Goal: Task Accomplishment & Management: Manage account settings

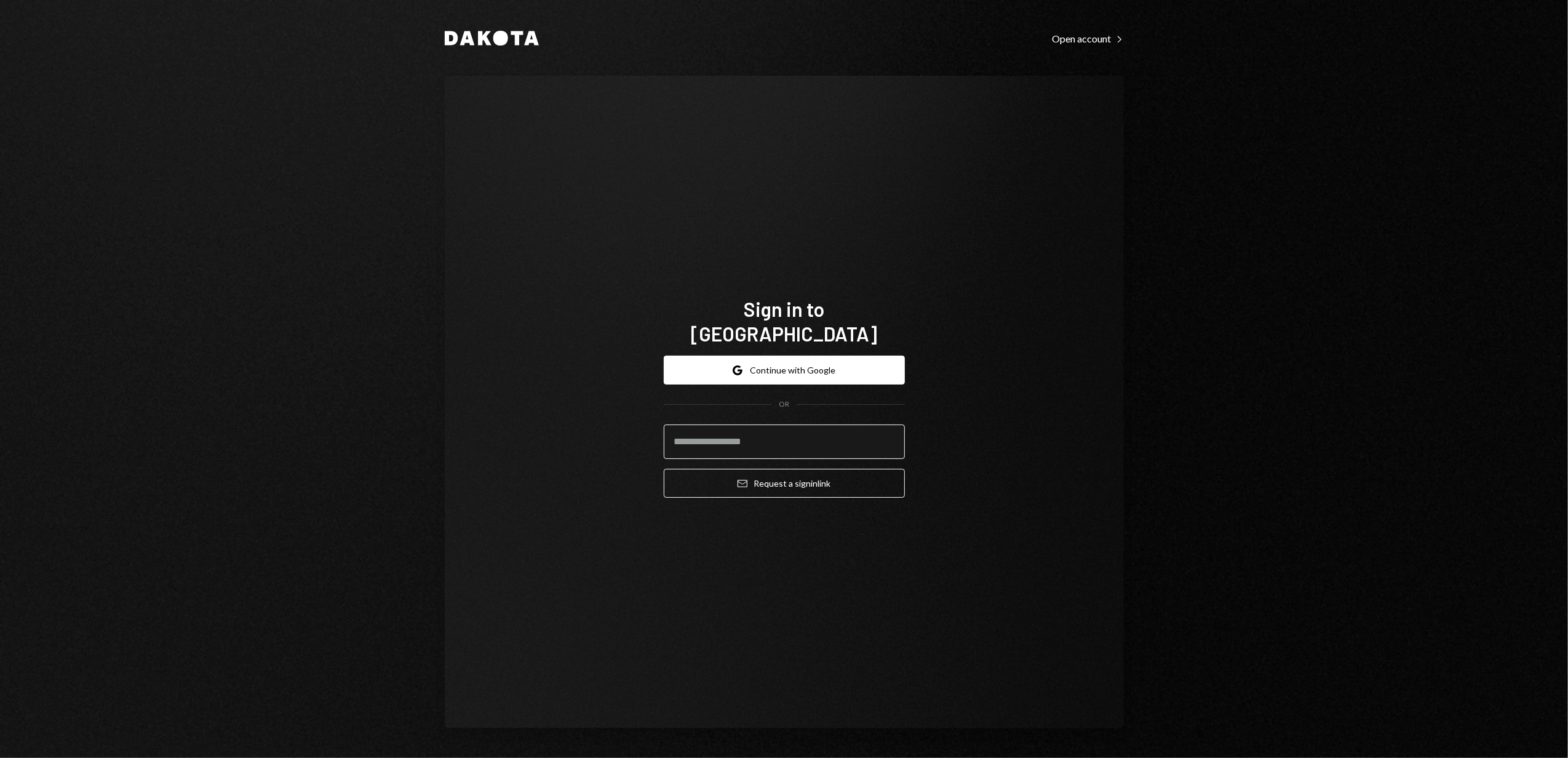
drag, startPoint x: 766, startPoint y: 422, endPoint x: 759, endPoint y: 438, distance: 17.5
click at [766, 425] on input "email" at bounding box center [784, 442] width 241 height 35
type input "**********"
click at [785, 471] on button "Email Request a sign in link" at bounding box center [784, 483] width 241 height 29
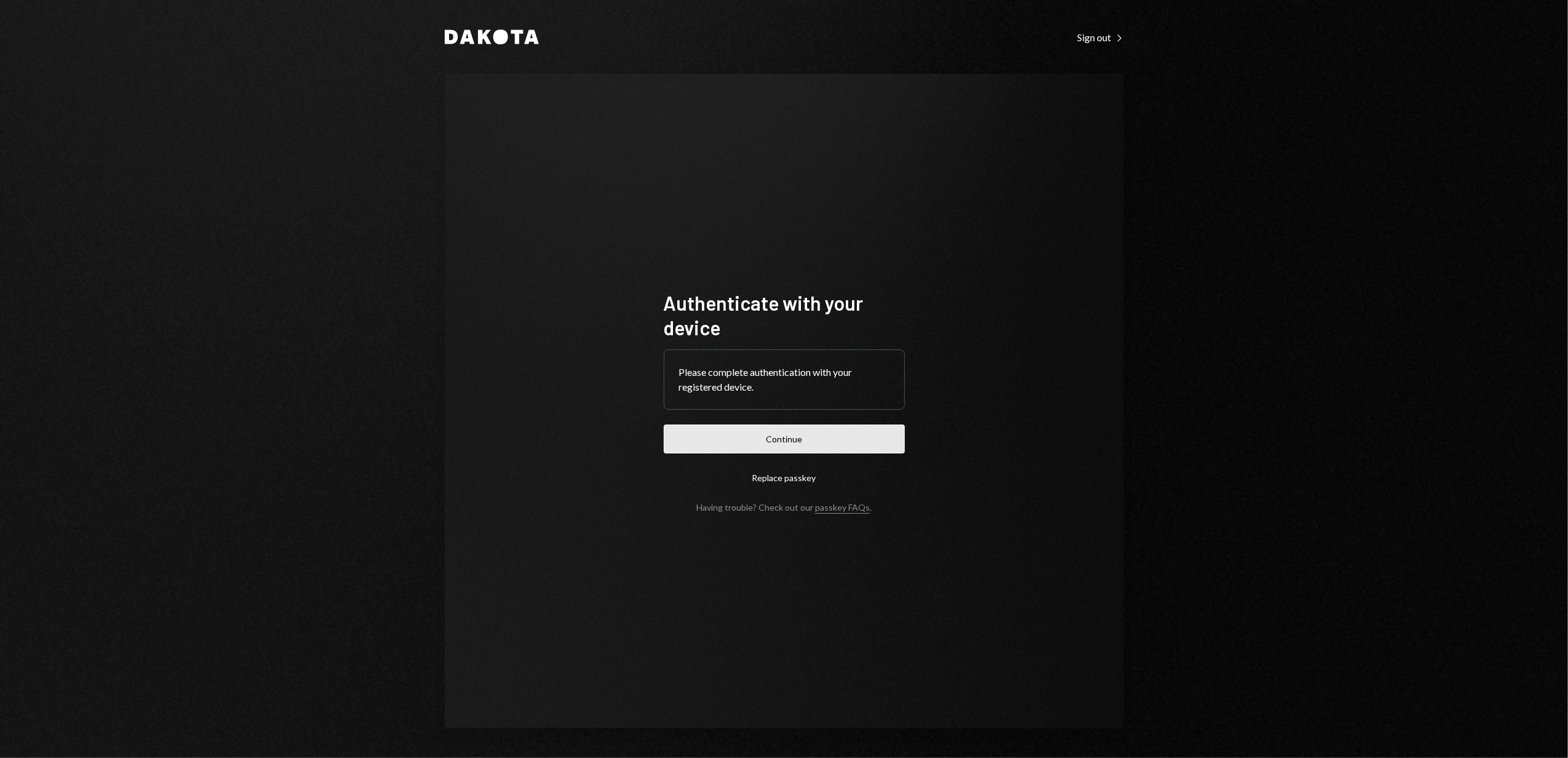
click at [773, 439] on button "Continue" at bounding box center [784, 439] width 241 height 29
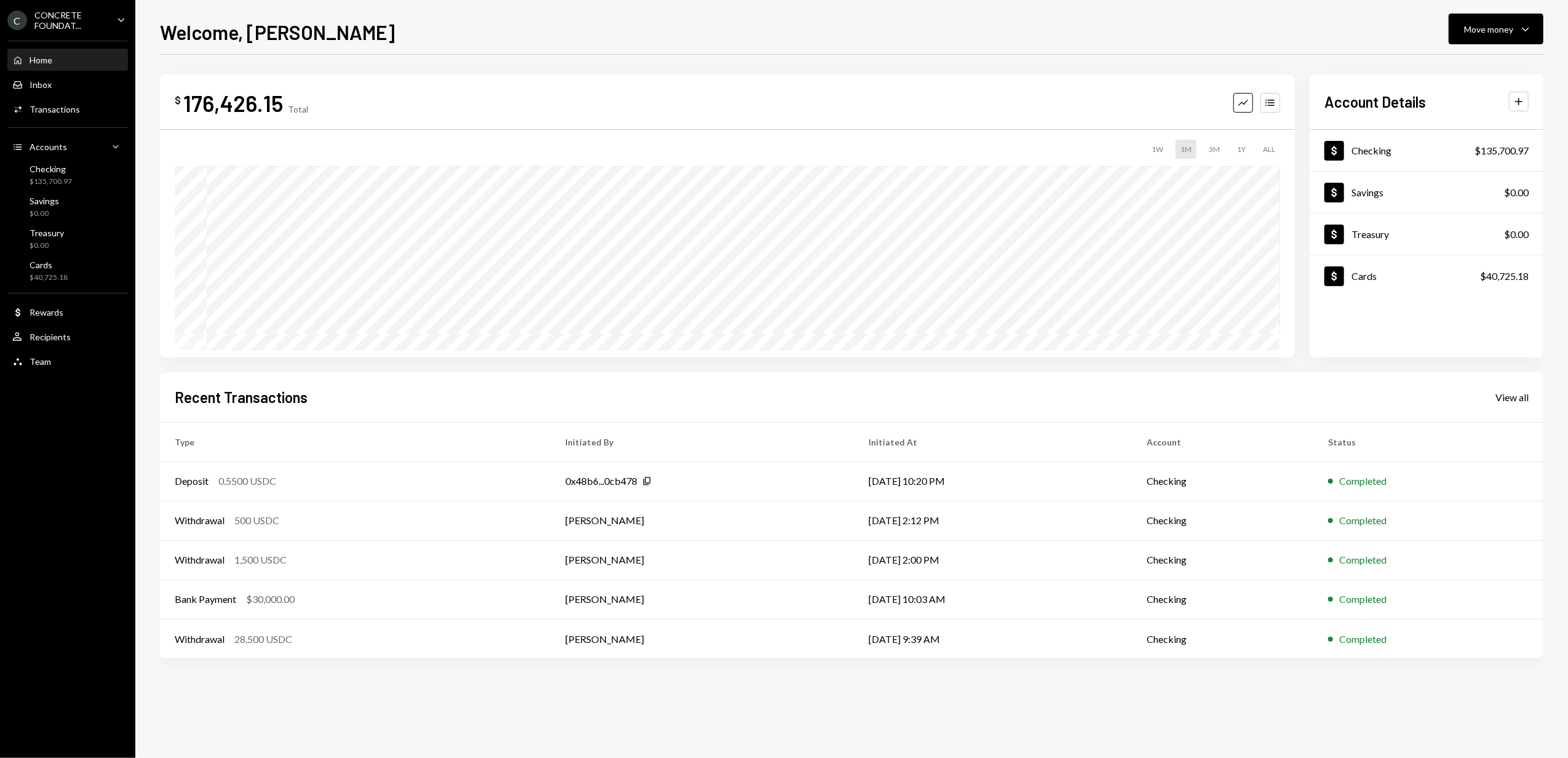
click at [84, 19] on div "CONCRETE FOUNDAT..." at bounding box center [70, 20] width 72 height 21
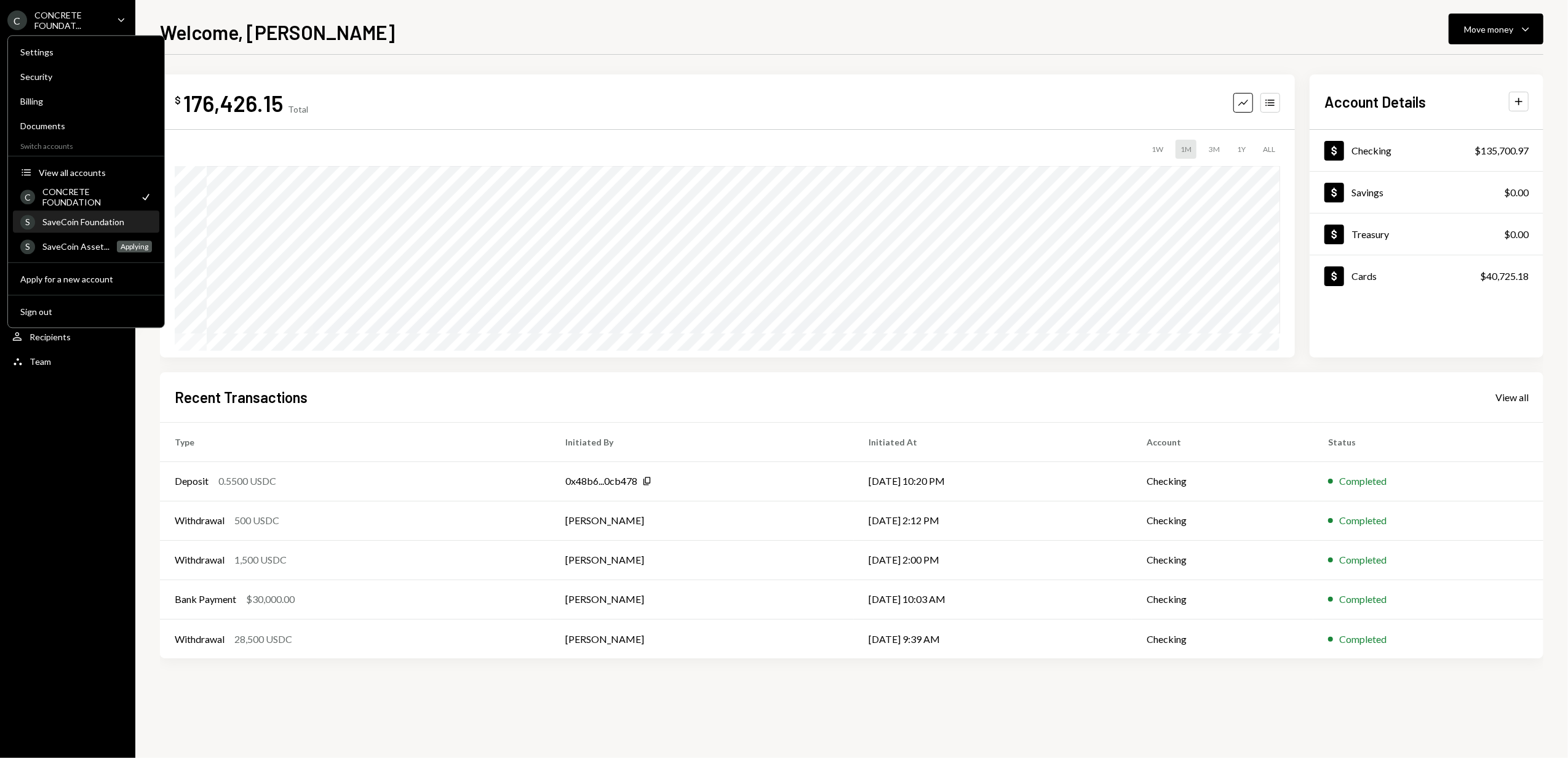
click at [85, 222] on div "SaveCoin Foundation" at bounding box center [97, 222] width 109 height 10
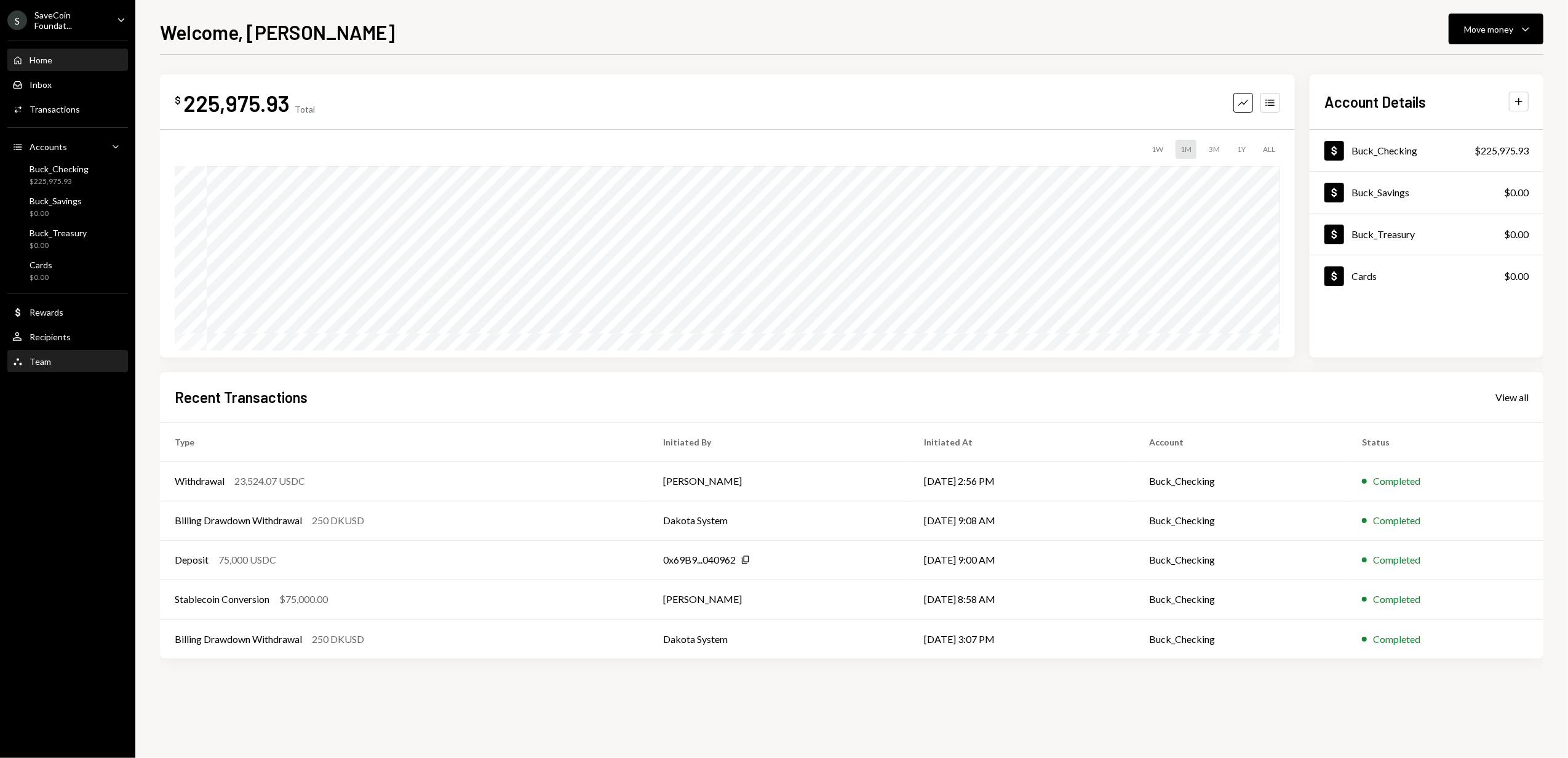
click at [56, 353] on div "Team Team" at bounding box center [67, 361] width 111 height 21
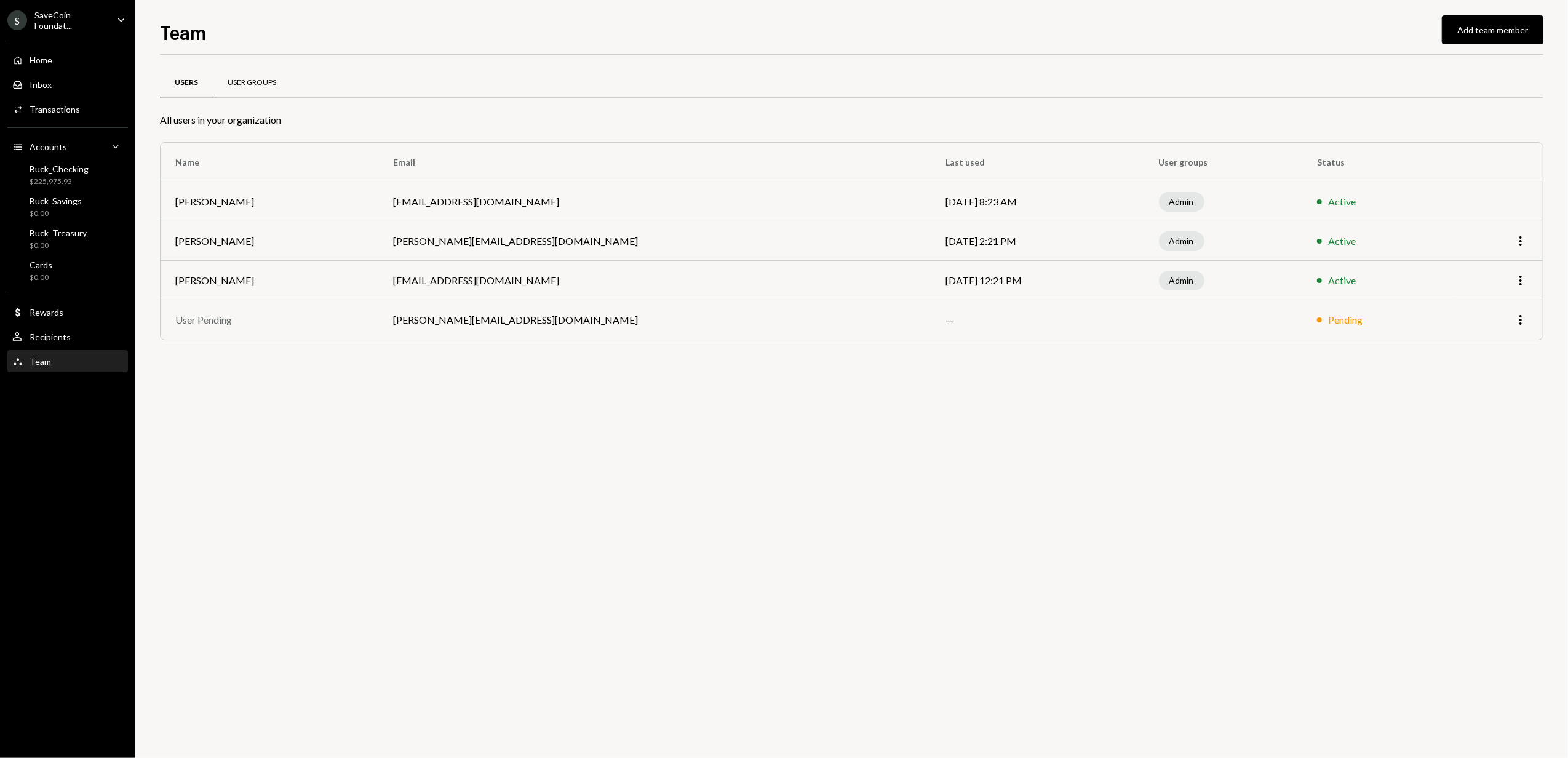
click at [253, 81] on div "User Groups" at bounding box center [252, 83] width 49 height 10
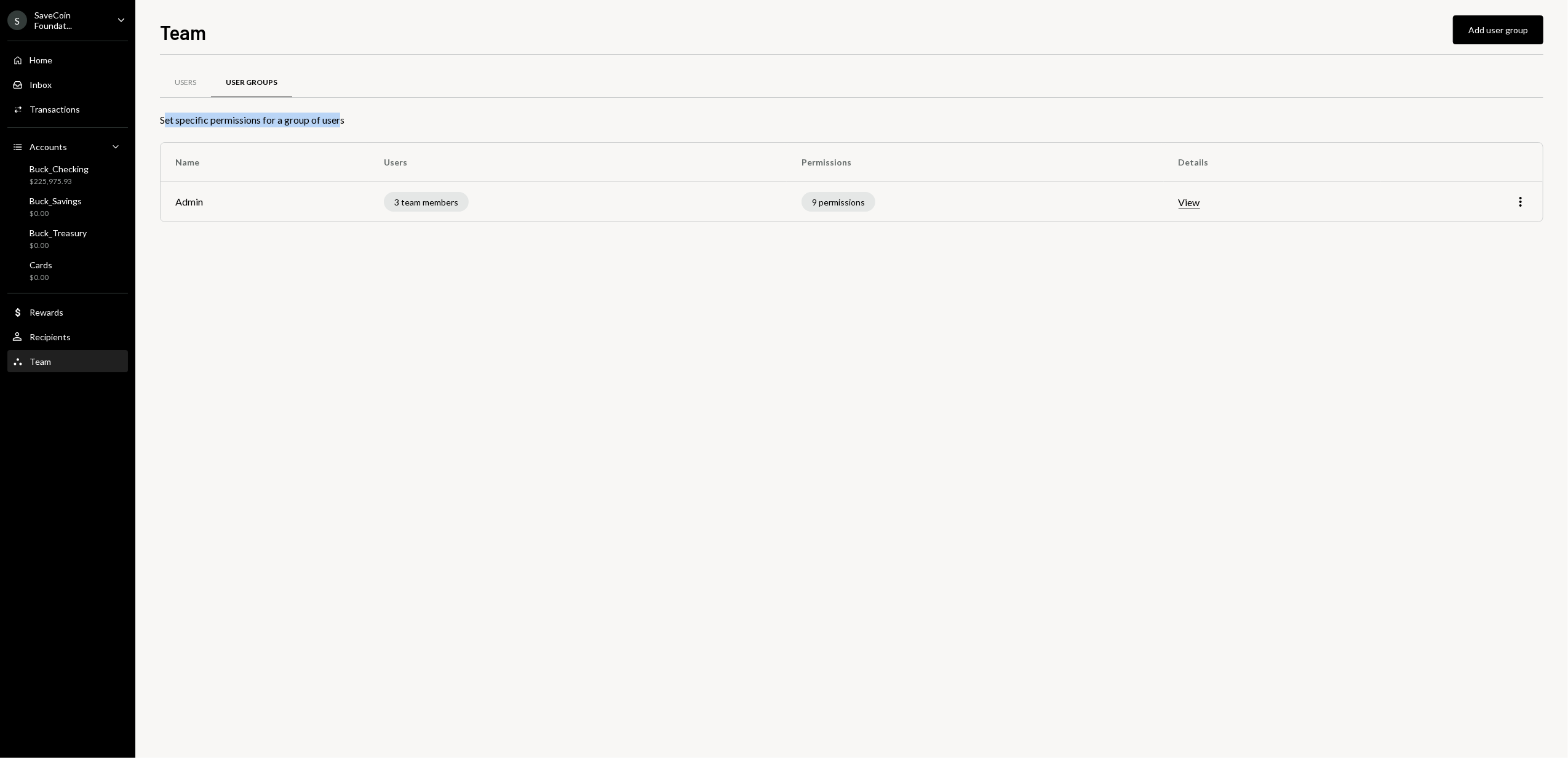
drag, startPoint x: 168, startPoint y: 120, endPoint x: 341, endPoint y: 114, distance: 173.1
click at [341, 114] on div "Set specific permissions for a group of users" at bounding box center [851, 120] width 1384 height 15
drag, startPoint x: 341, startPoint y: 114, endPoint x: 284, endPoint y: 120, distance: 57.3
click at [284, 120] on div "Set specific permissions for a group of users" at bounding box center [851, 120] width 1384 height 15
click at [1497, 28] on button "Add user group" at bounding box center [1498, 29] width 90 height 29
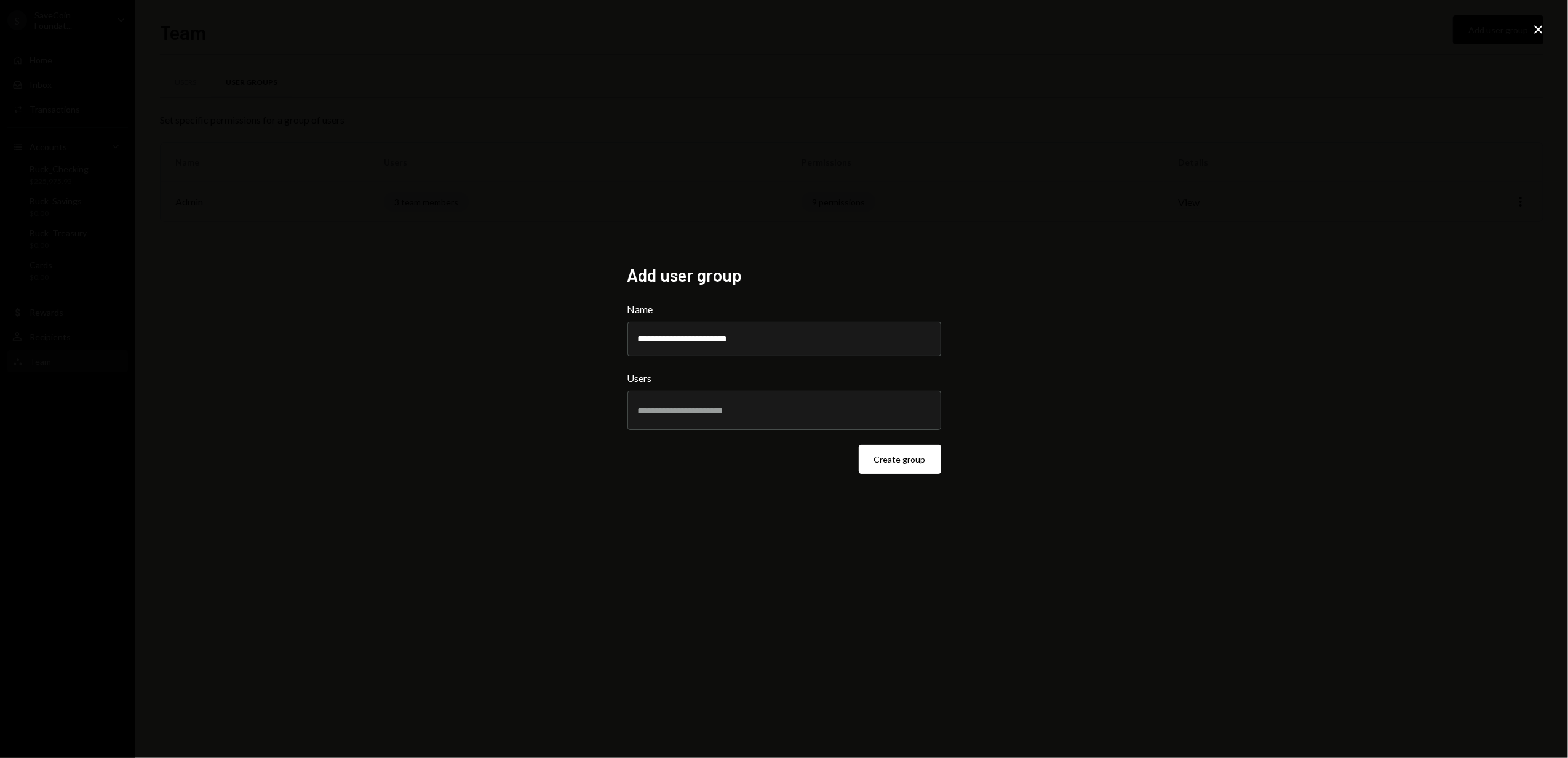
type input "**********"
click at [727, 415] on input "text" at bounding box center [784, 410] width 293 height 11
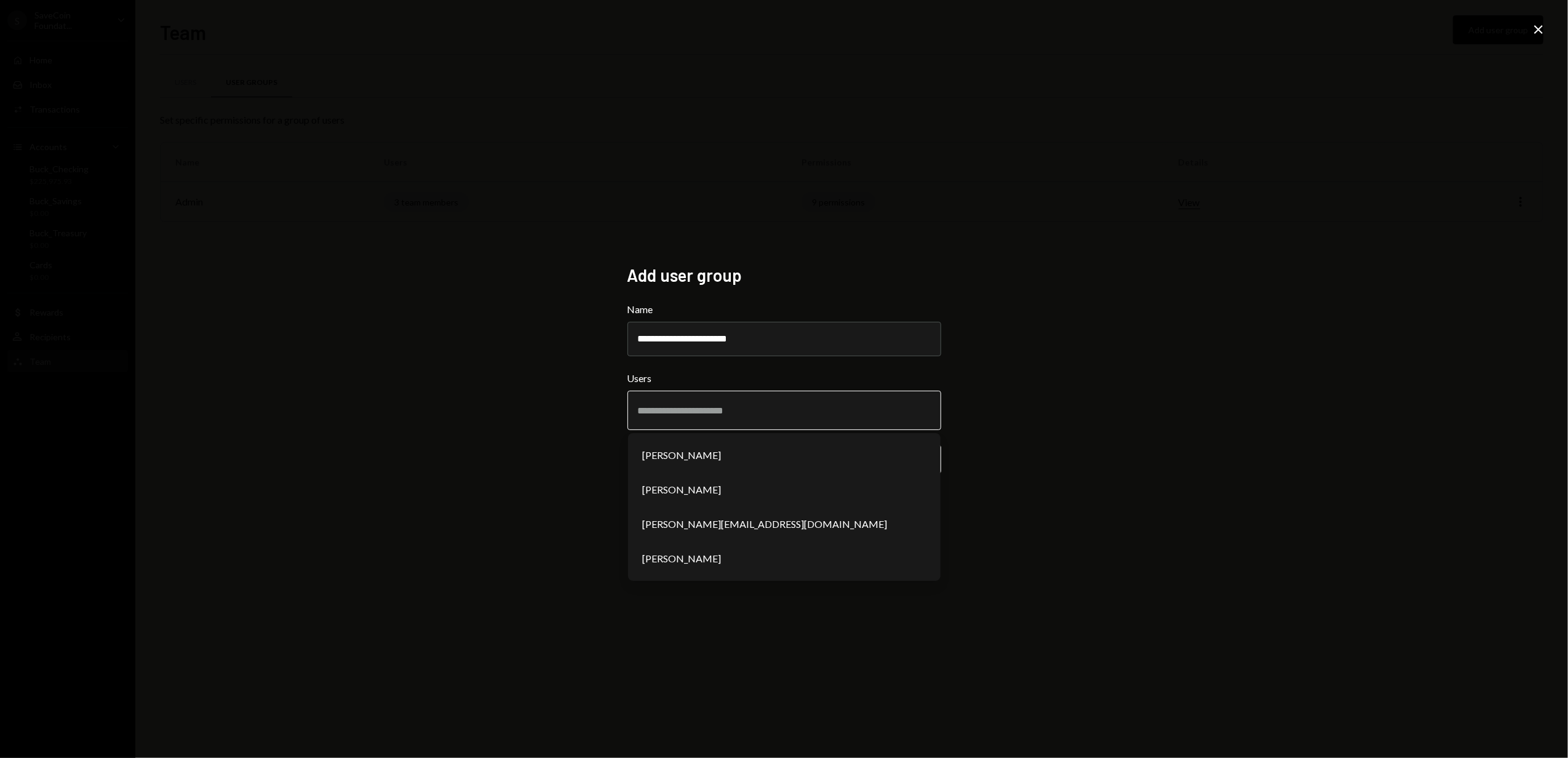
click at [686, 407] on input "text" at bounding box center [784, 410] width 293 height 11
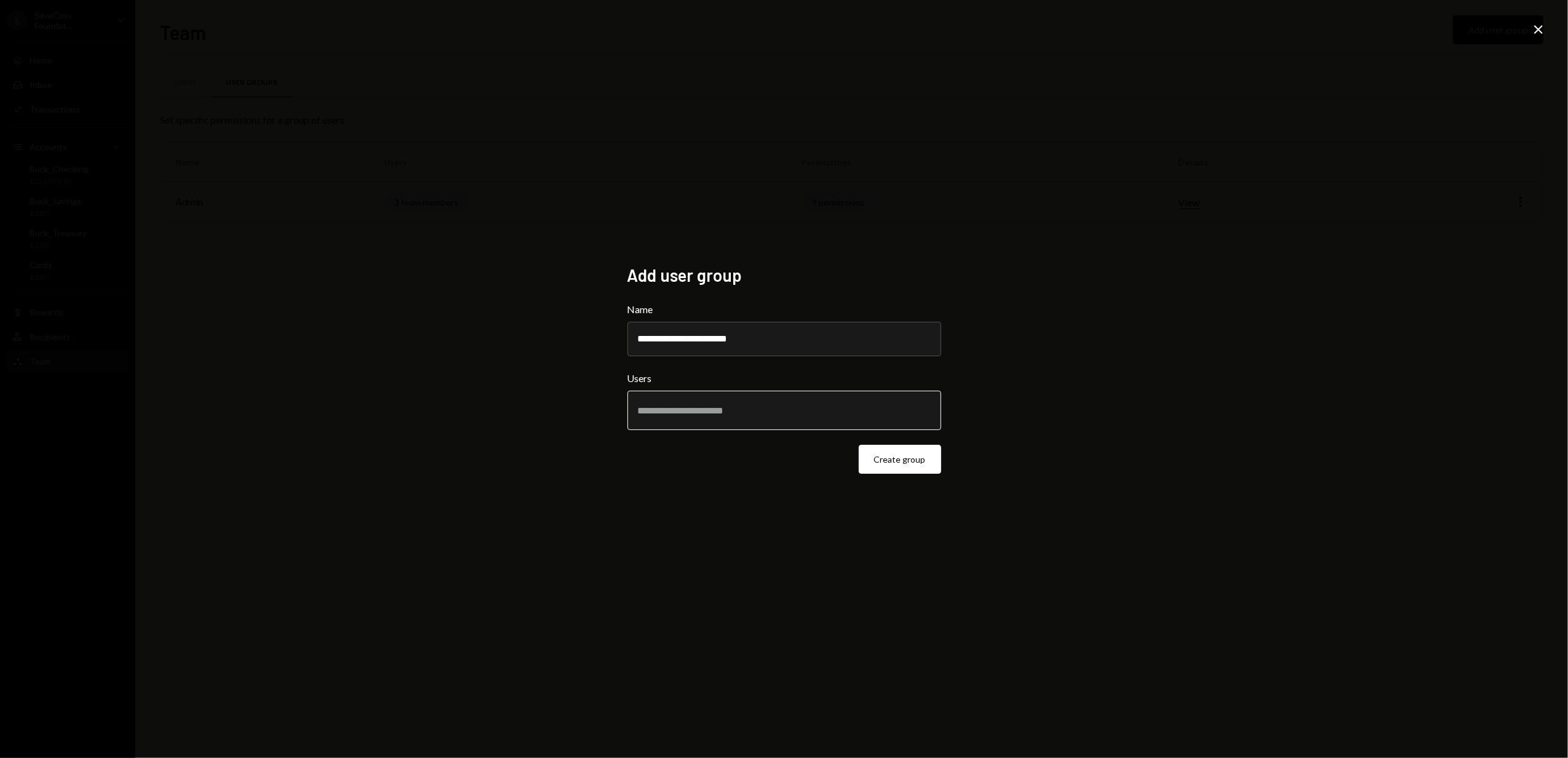
click at [658, 407] on input "text" at bounding box center [784, 410] width 293 height 11
click at [542, 402] on div "**********" at bounding box center [784, 379] width 1568 height 758
click at [892, 457] on button "Create group" at bounding box center [900, 459] width 83 height 29
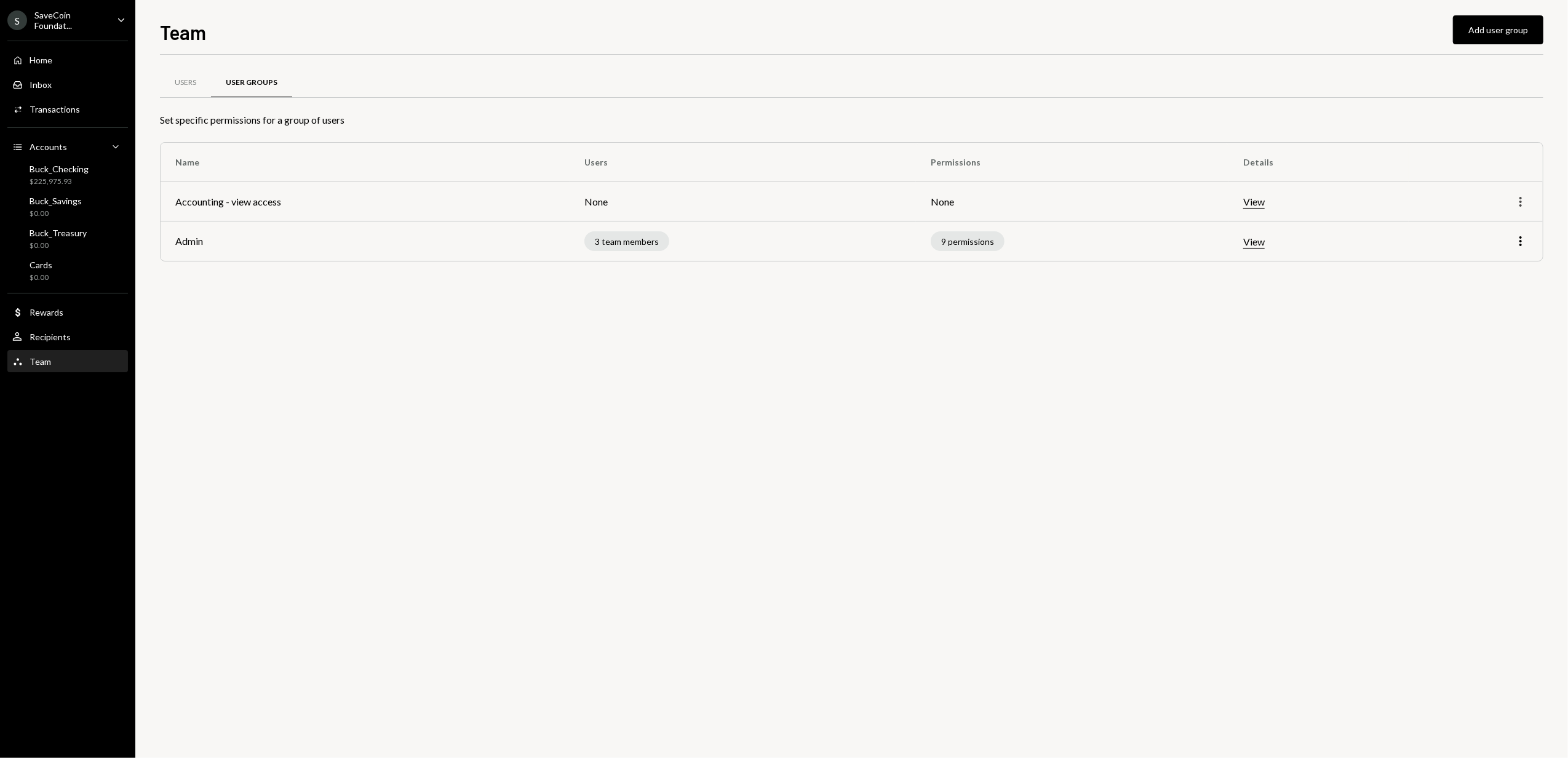
click at [1524, 205] on icon "More" at bounding box center [1521, 201] width 15 height 15
click at [1331, 328] on div "Users User Groups Set specific permissions for a group of users Name Users Perm…" at bounding box center [851, 406] width 1384 height 703
click at [956, 164] on th "Permissions" at bounding box center [1072, 162] width 313 height 40
click at [953, 204] on td "None" at bounding box center [1072, 202] width 313 height 40
click at [180, 85] on div "Users" at bounding box center [186, 83] width 22 height 10
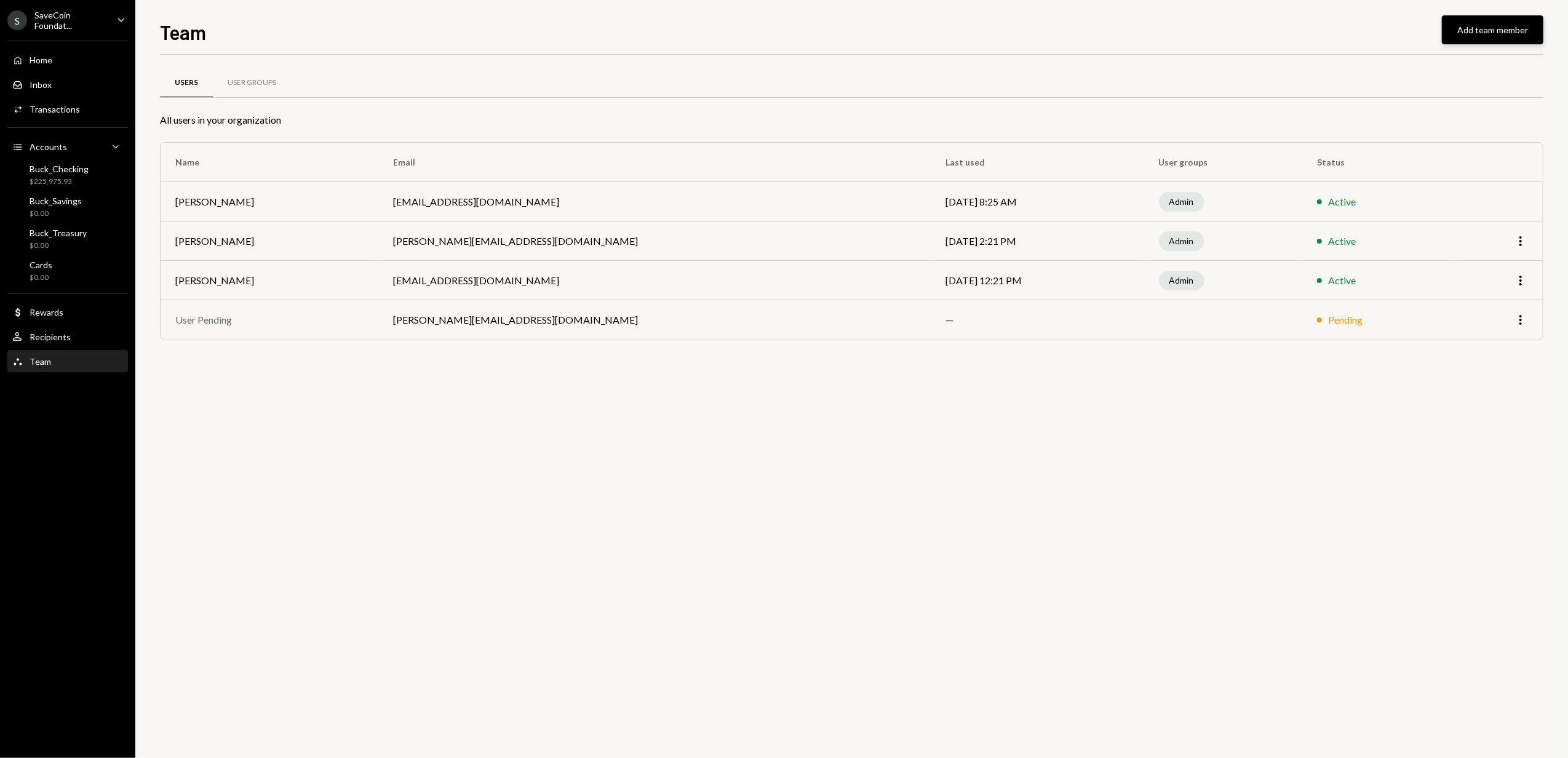
click at [1496, 29] on button "Add team member" at bounding box center [1493, 29] width 102 height 29
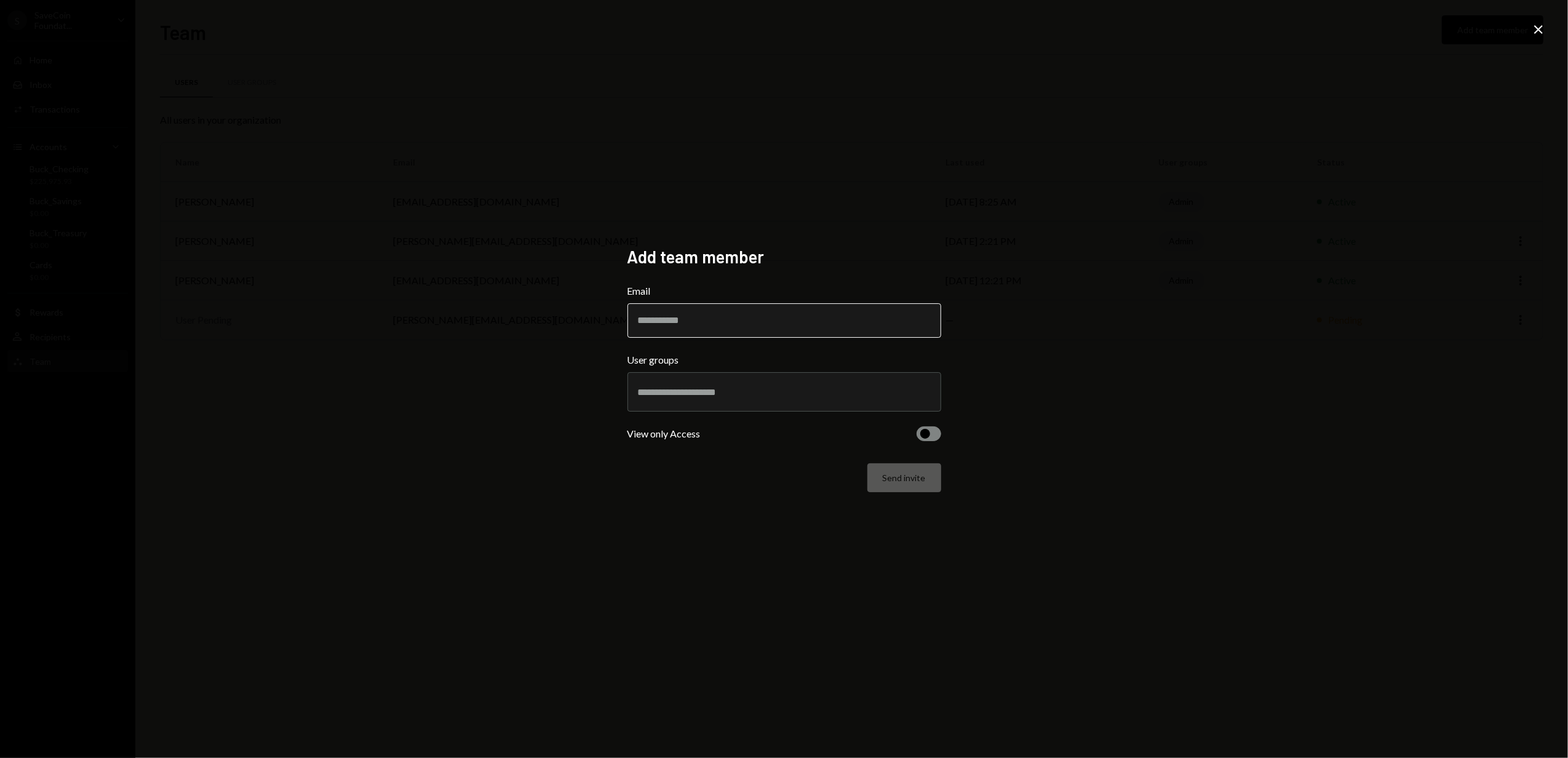
click at [673, 320] on input "Email" at bounding box center [784, 320] width 313 height 35
click at [672, 320] on input "Email" at bounding box center [784, 320] width 313 height 35
click at [683, 324] on input "Email" at bounding box center [784, 320] width 313 height 35
type input "**********"
click at [660, 399] on div at bounding box center [784, 392] width 293 height 31
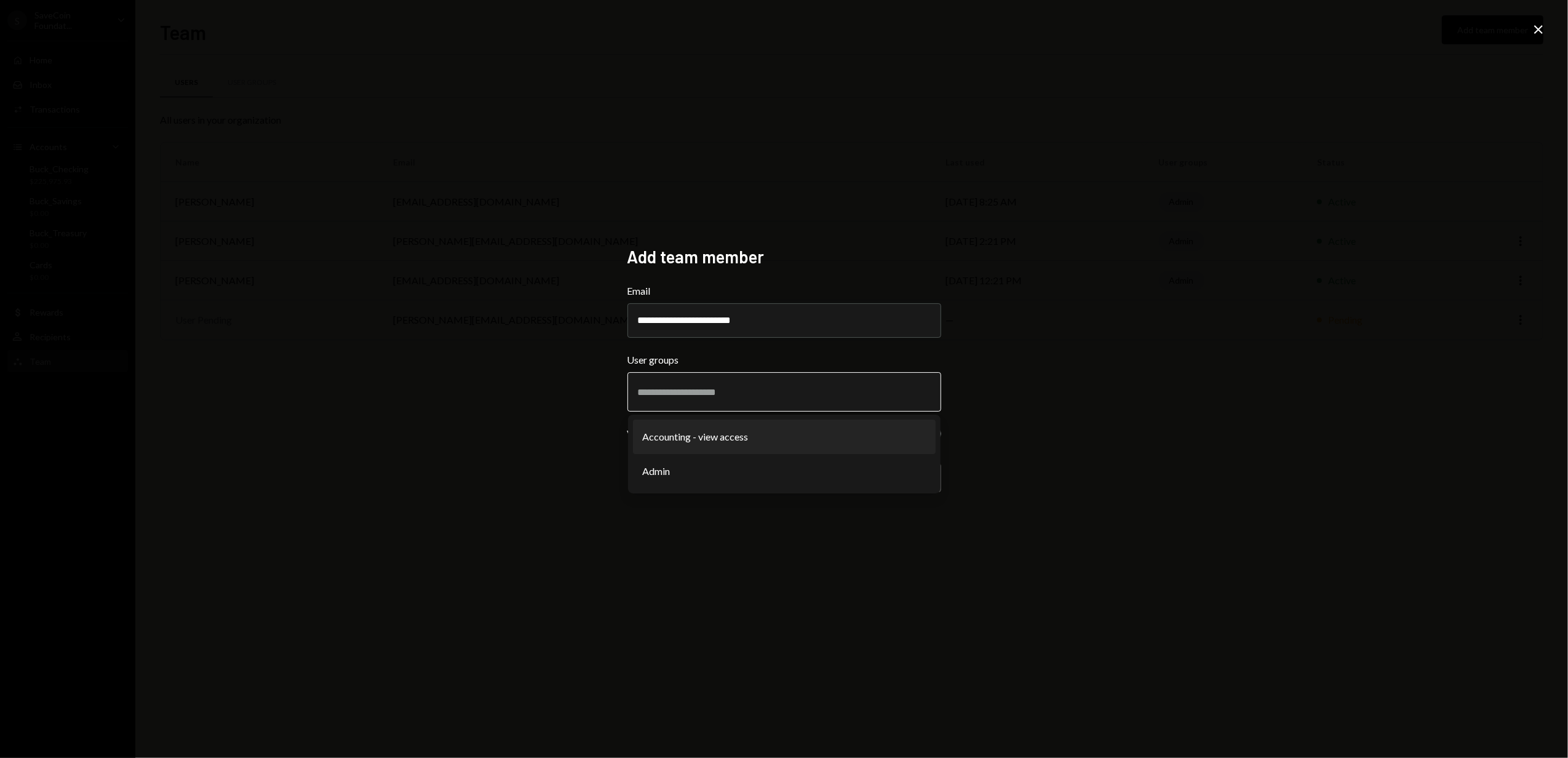
click at [687, 433] on li "Accounting - view access" at bounding box center [784, 437] width 303 height 35
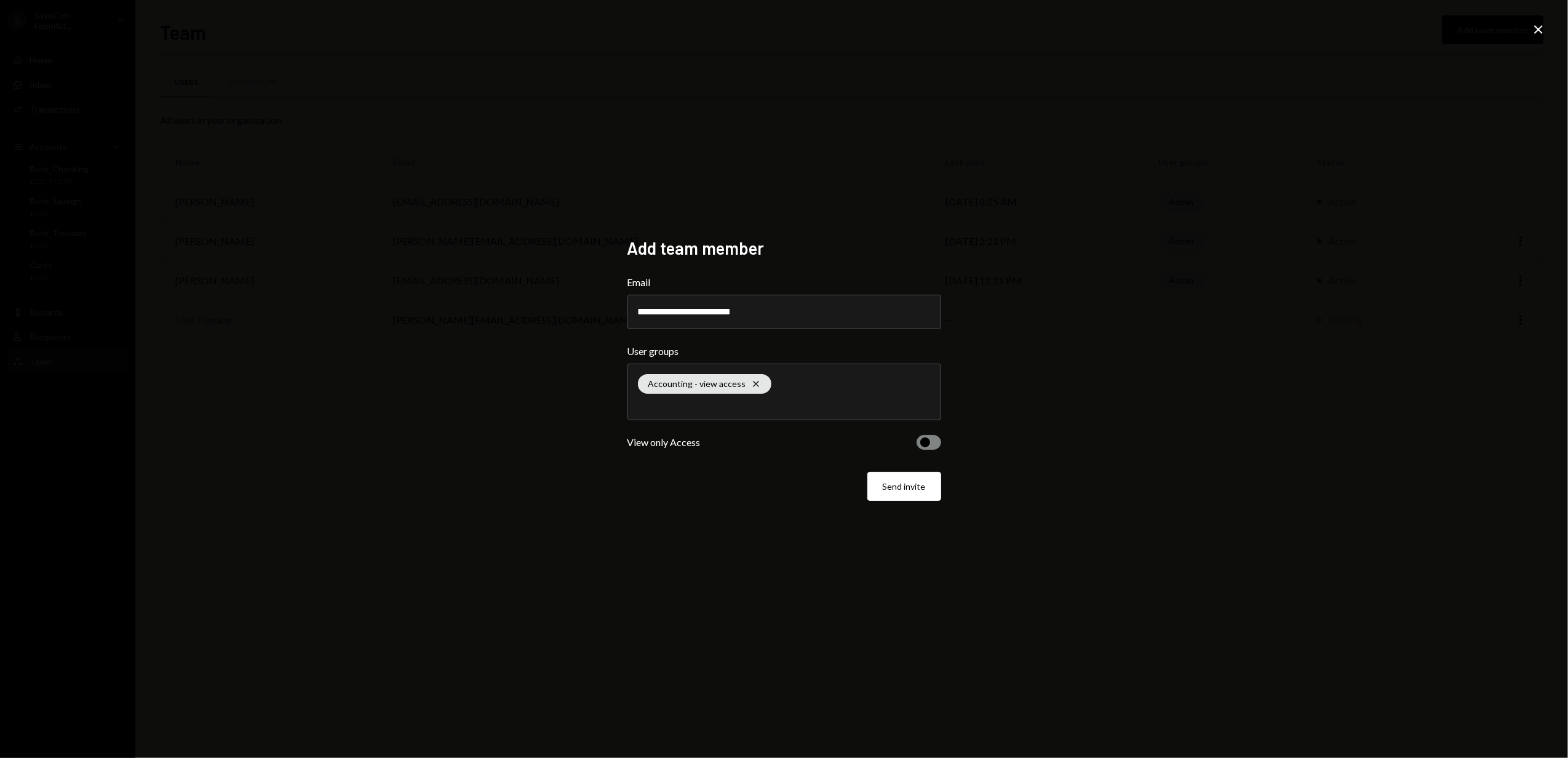
click at [922, 441] on span "button" at bounding box center [925, 442] width 10 height 10
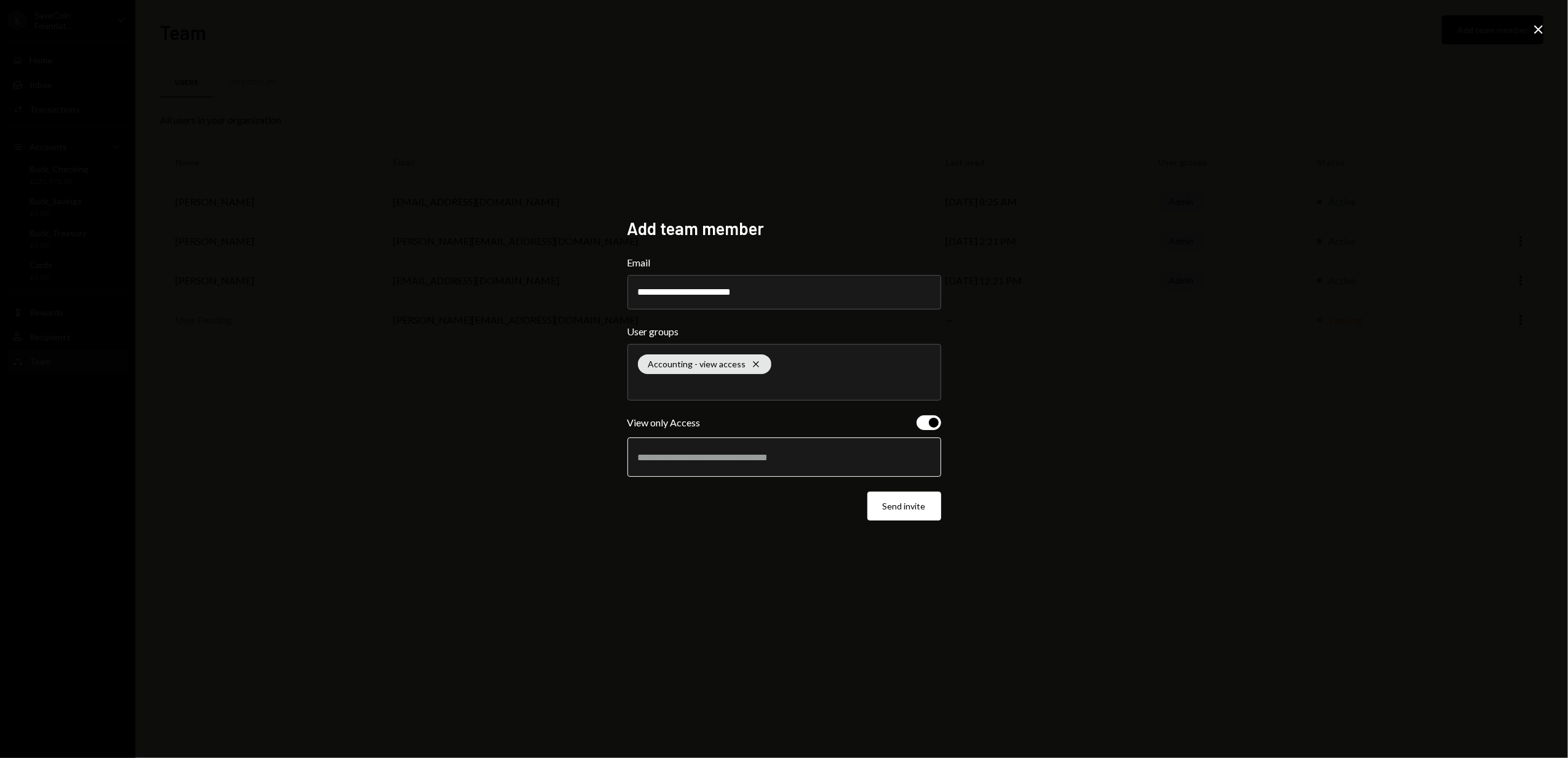
click at [679, 454] on input "text" at bounding box center [784, 457] width 293 height 11
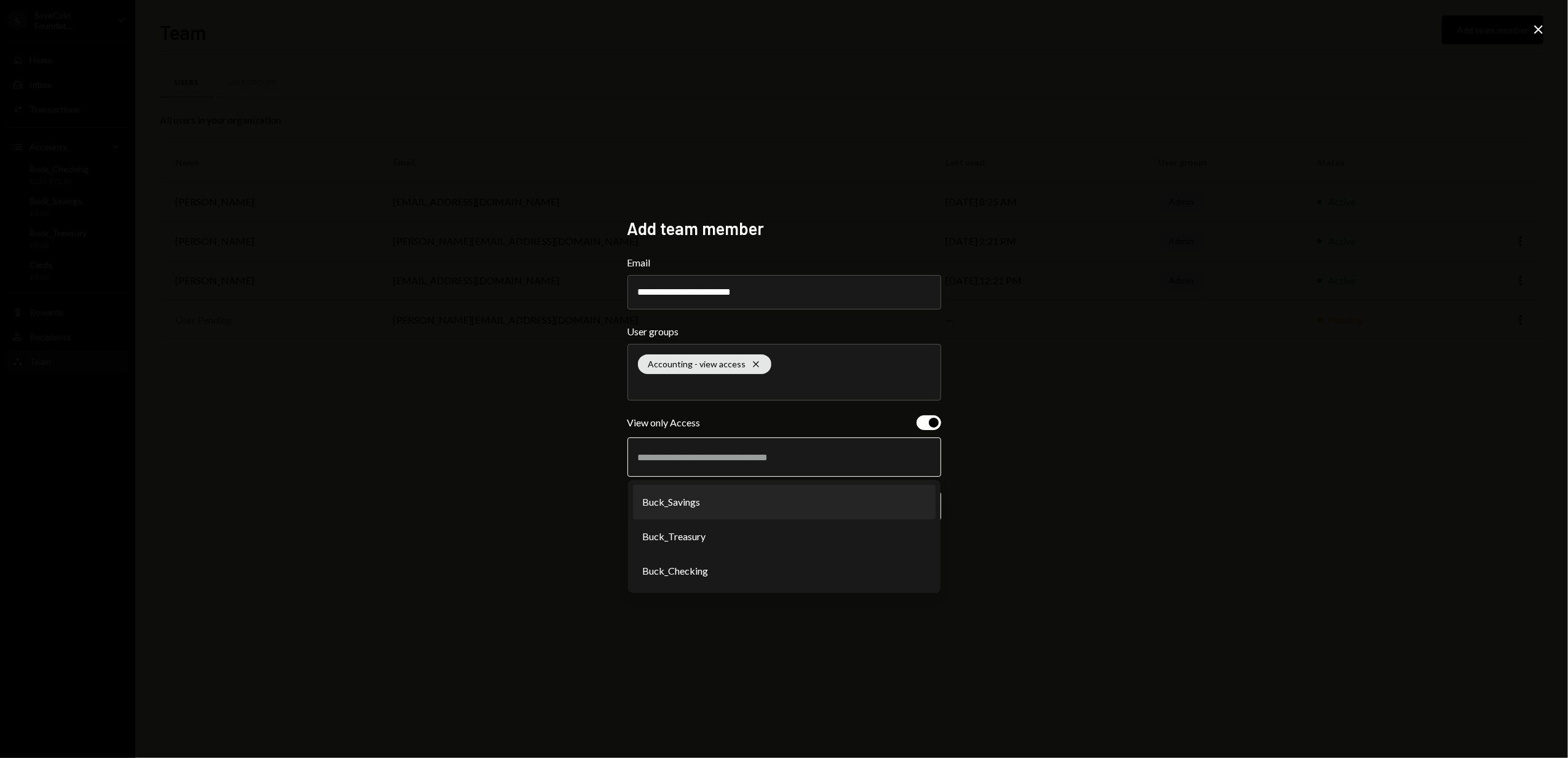
click at [702, 506] on li "Buck_Savings" at bounding box center [784, 502] width 303 height 35
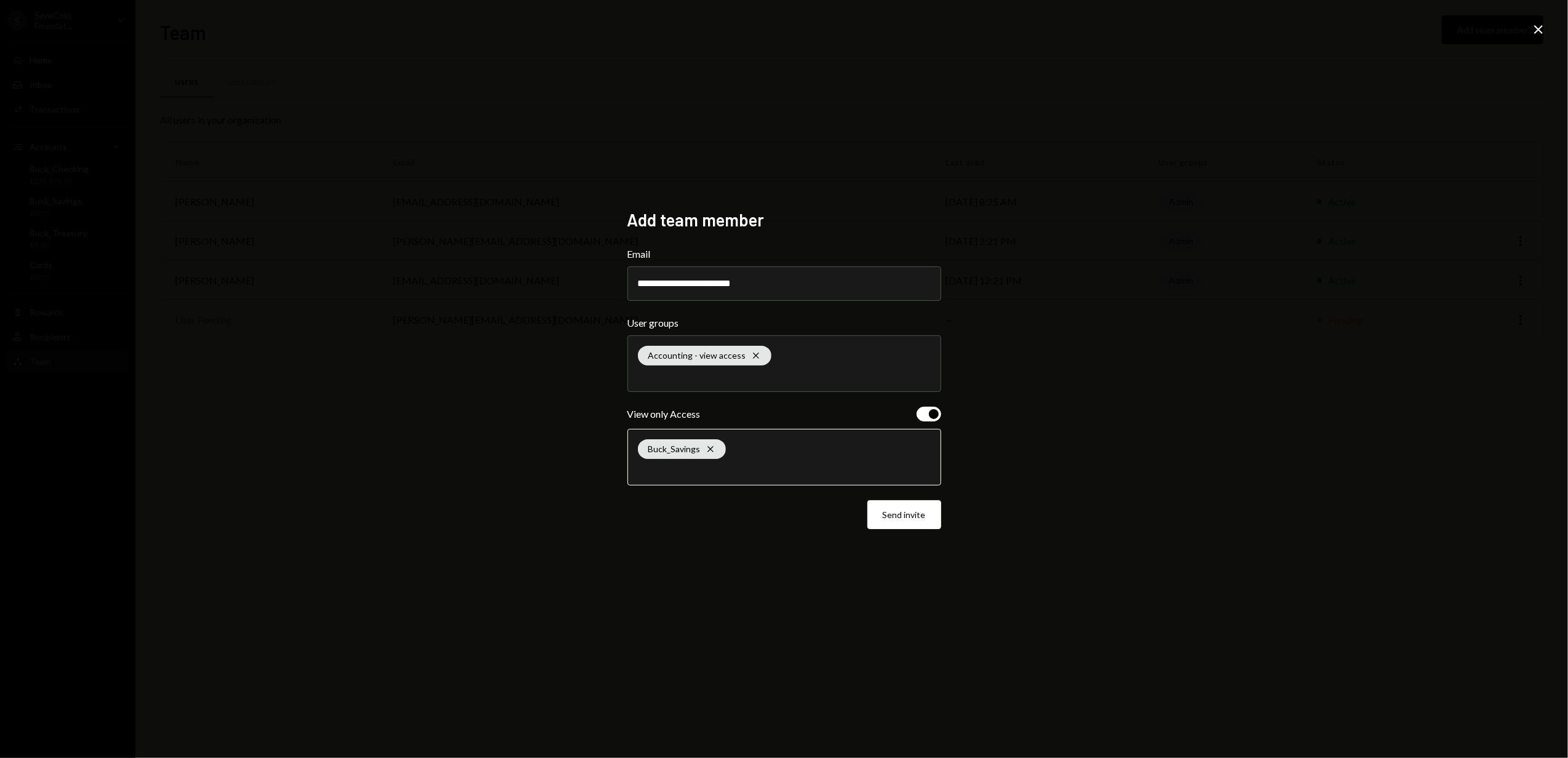
click at [704, 471] on input "text" at bounding box center [784, 469] width 293 height 11
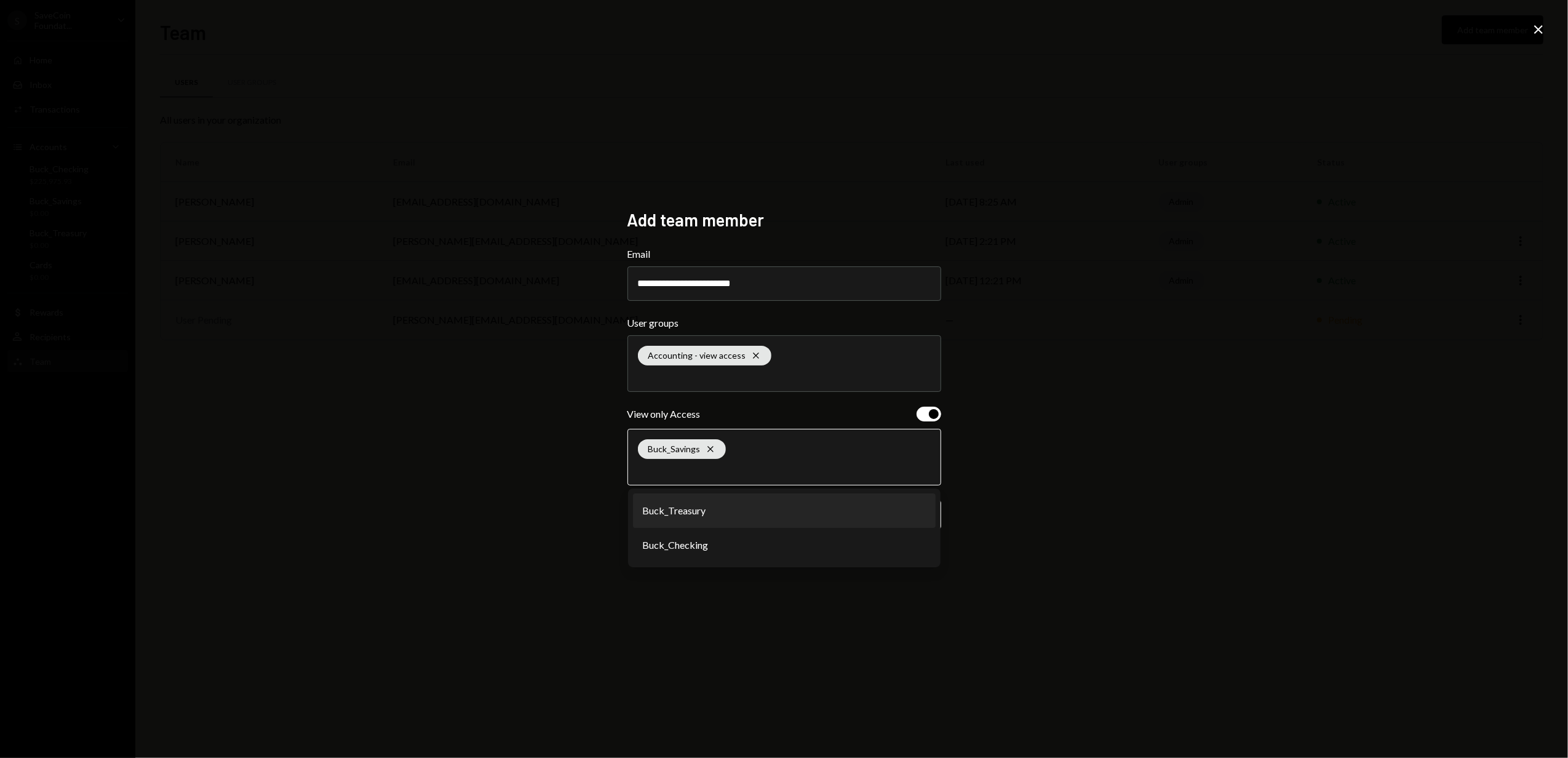
click at [712, 522] on li "Buck_Treasury" at bounding box center [784, 510] width 303 height 35
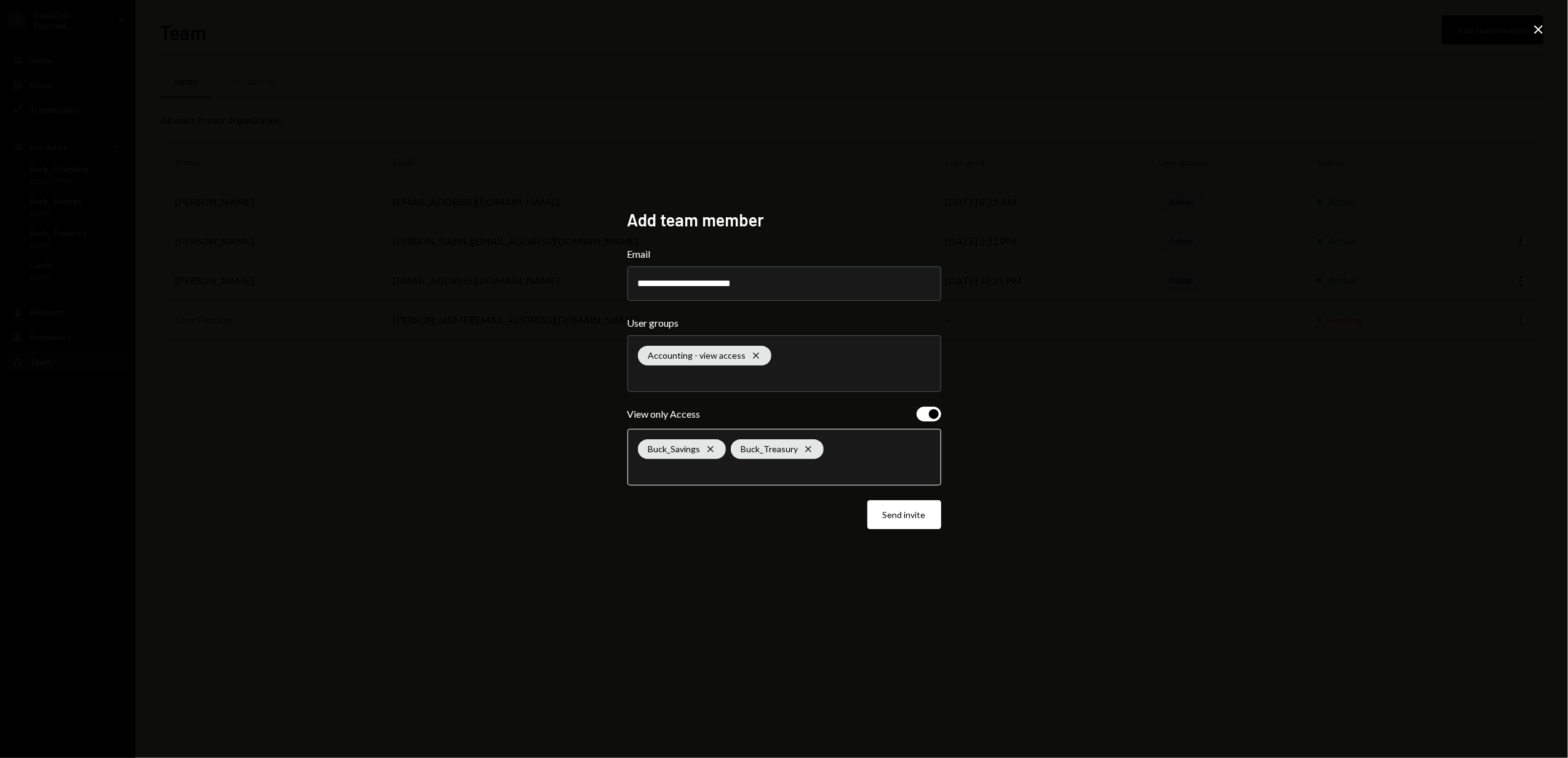
click at [684, 475] on input "text" at bounding box center [784, 469] width 293 height 11
click at [699, 518] on li "Buck_Checking" at bounding box center [784, 510] width 303 height 35
click at [905, 517] on button "Send invite" at bounding box center [904, 514] width 74 height 29
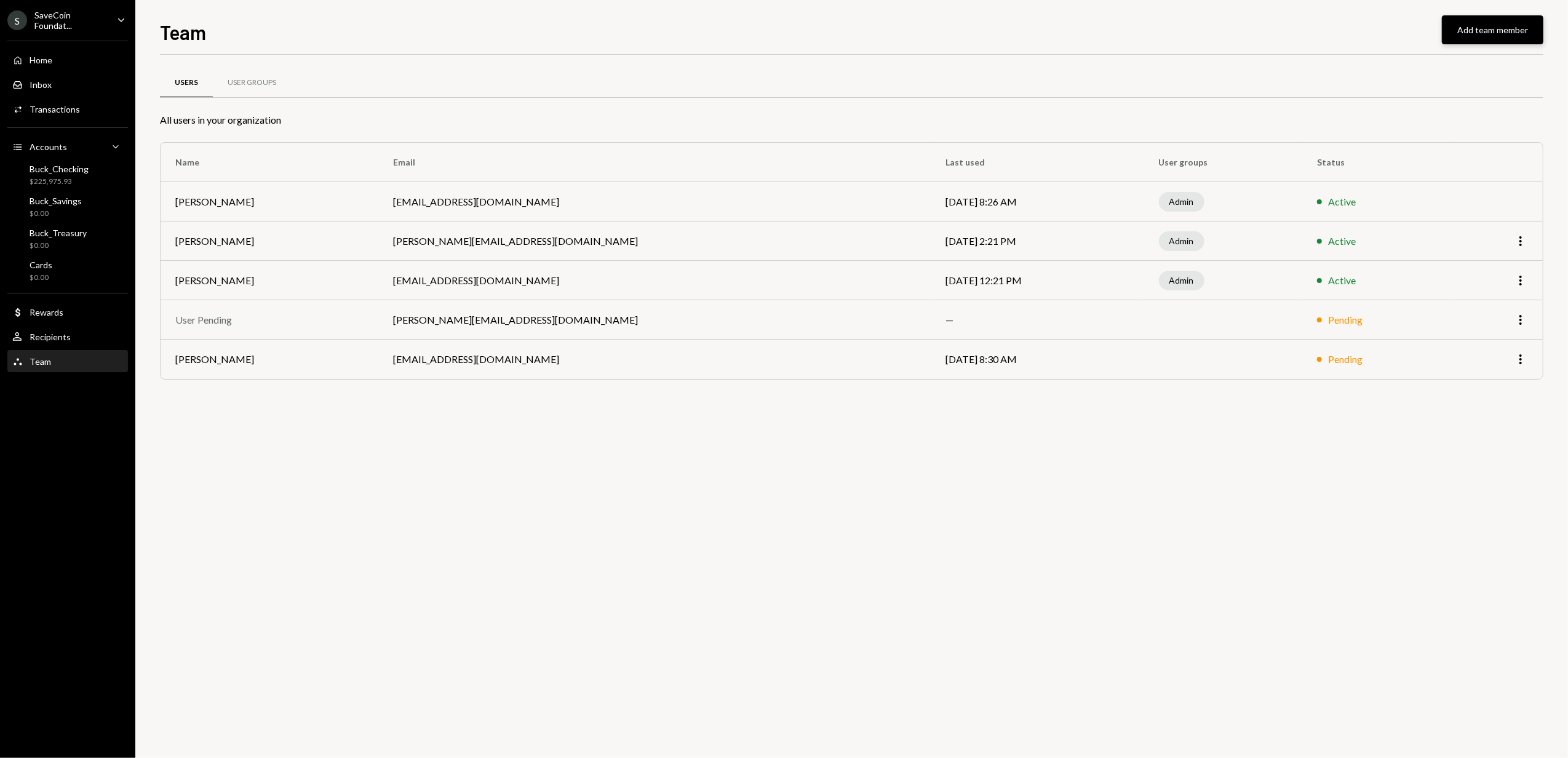
click at [1491, 33] on button "Add team member" at bounding box center [1493, 29] width 102 height 29
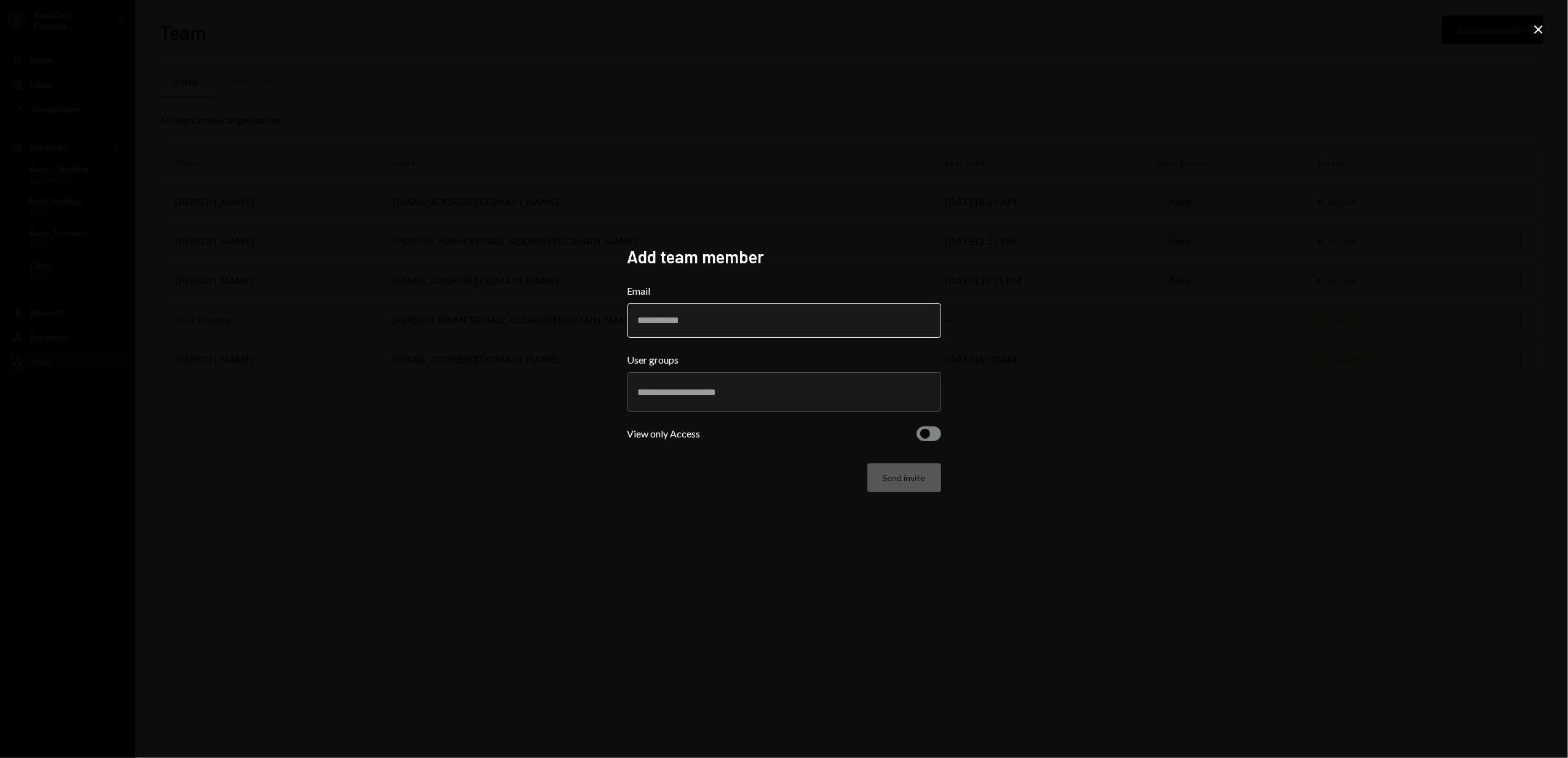
click at [653, 320] on input "Email" at bounding box center [784, 320] width 313 height 35
type input "**********"
click at [505, 337] on div "**********" at bounding box center [784, 379] width 1568 height 758
click at [678, 389] on input "text" at bounding box center [784, 391] width 293 height 11
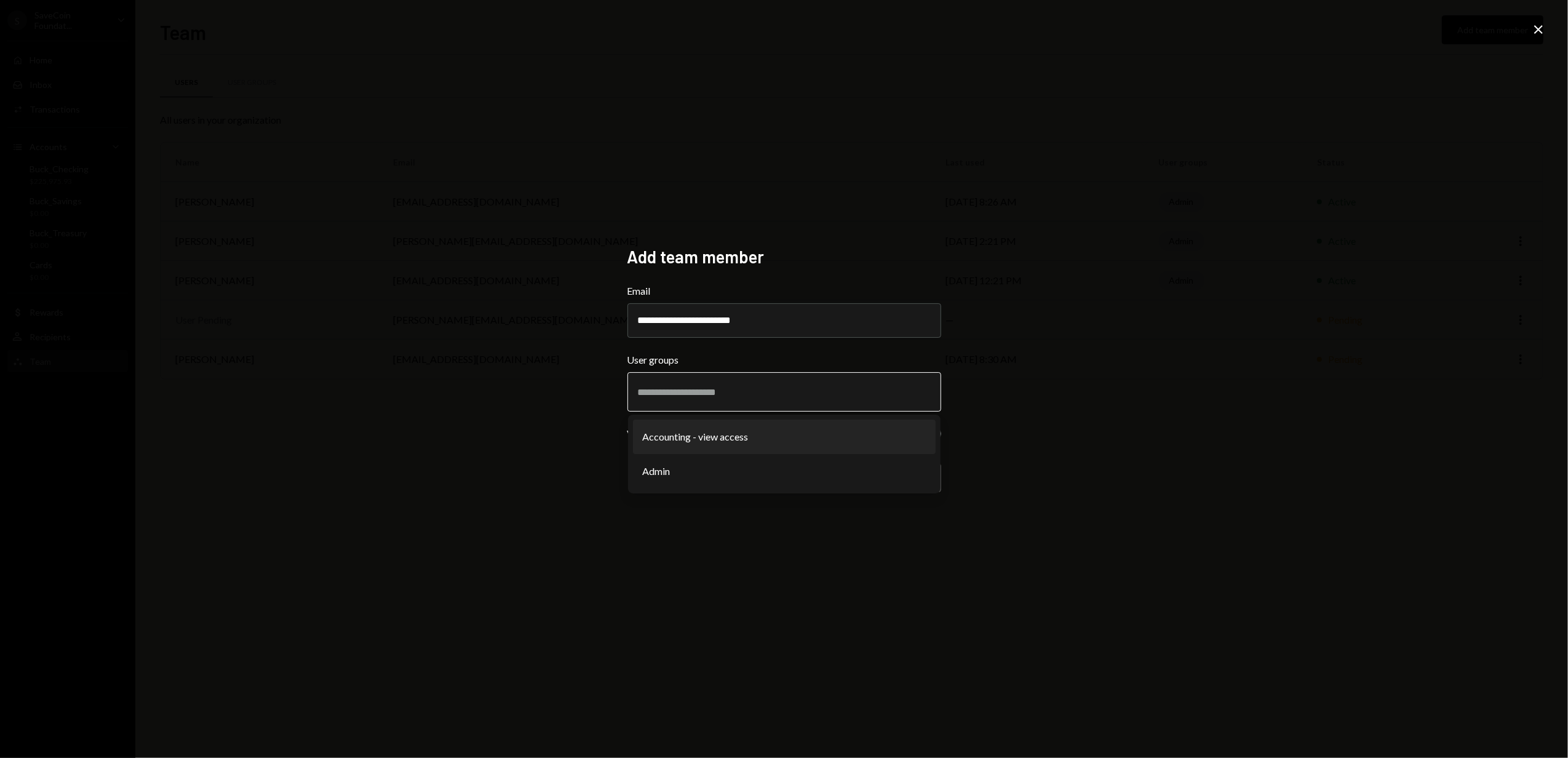
click at [727, 437] on li "Accounting - view access" at bounding box center [784, 437] width 303 height 35
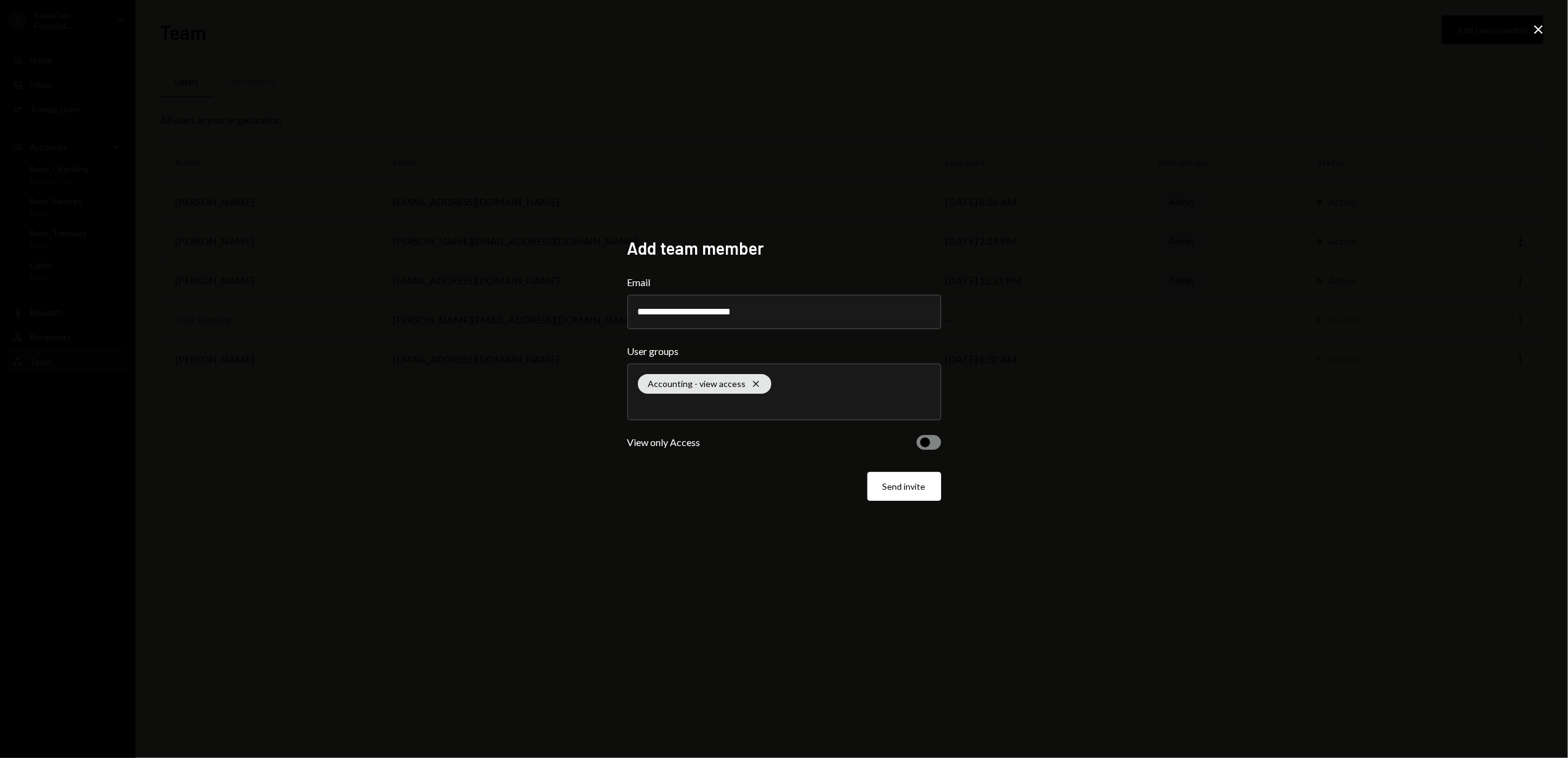
click at [925, 443] on span "button" at bounding box center [925, 442] width 10 height 10
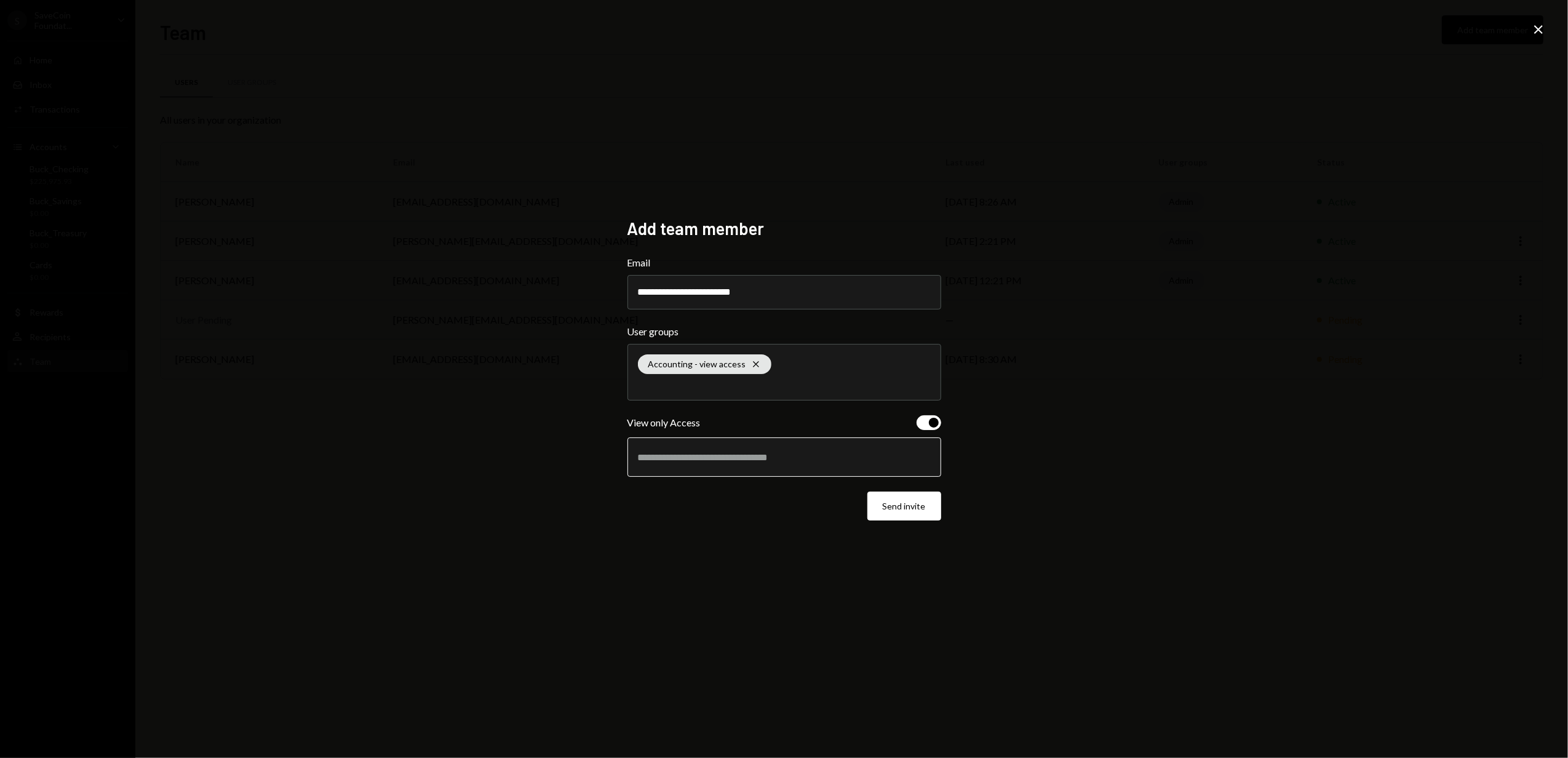
click at [739, 452] on input "text" at bounding box center [784, 457] width 293 height 11
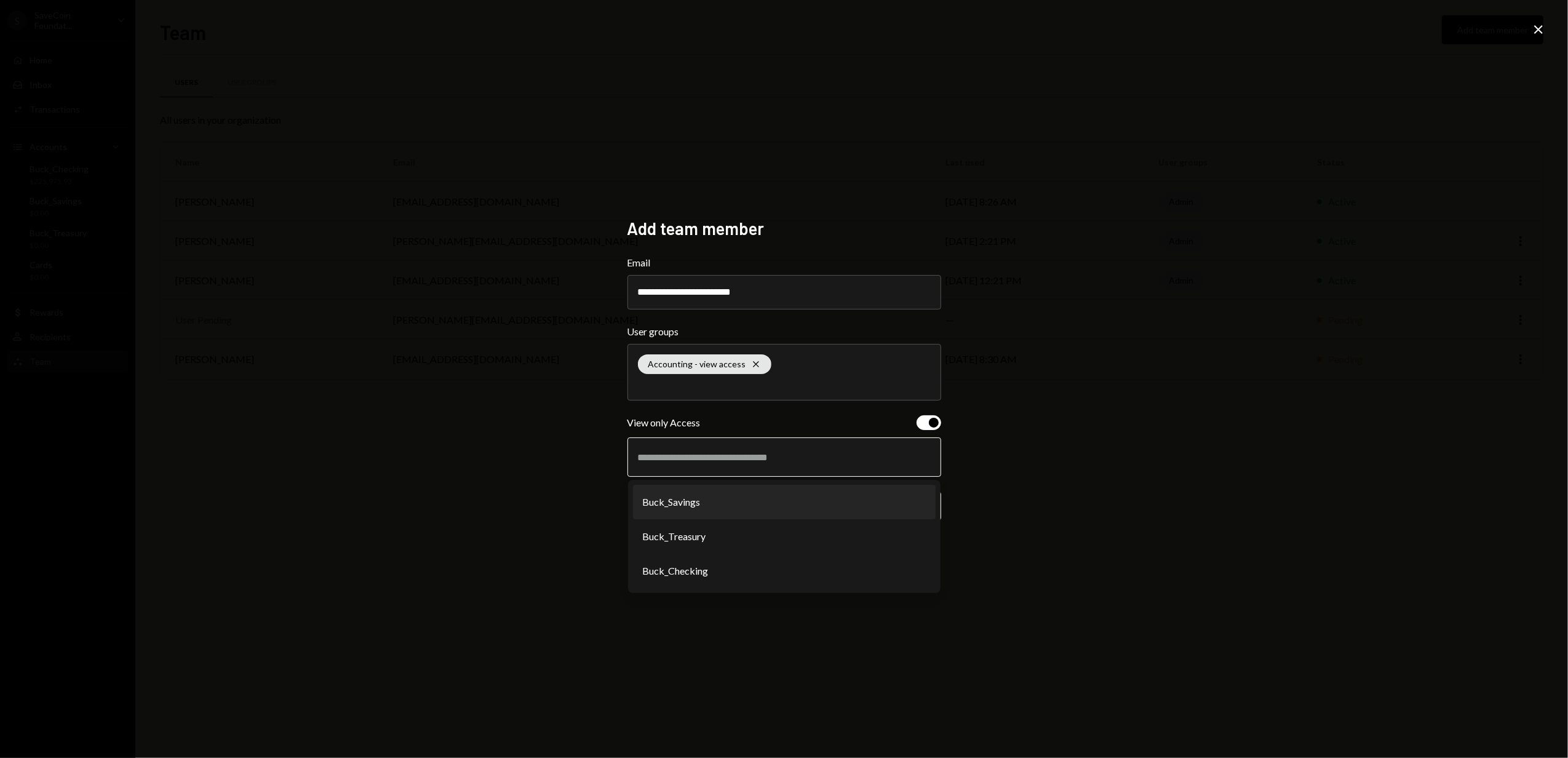
click at [707, 506] on li "Buck_Savings" at bounding box center [784, 502] width 303 height 35
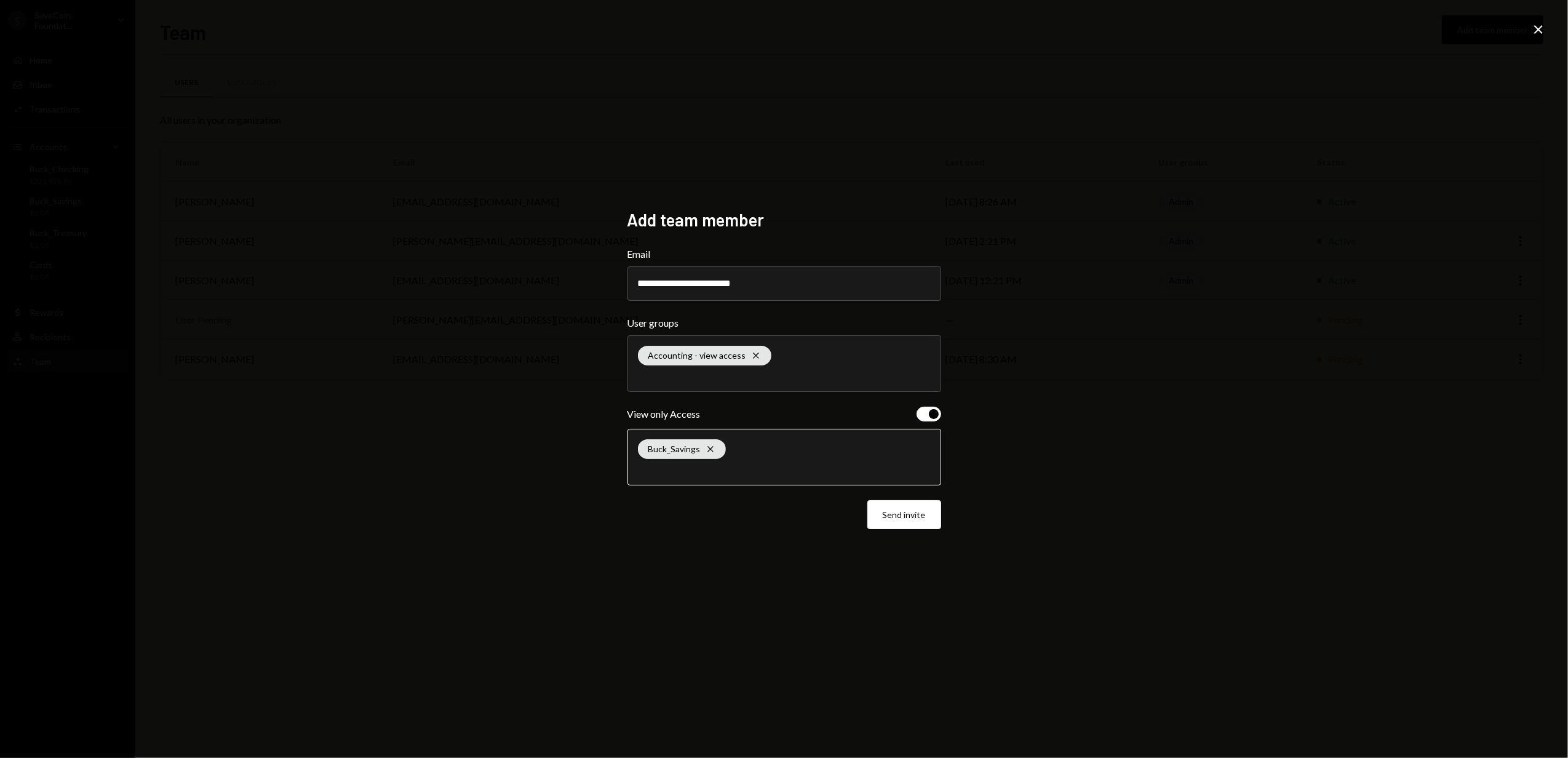
click at [705, 468] on input "text" at bounding box center [784, 469] width 293 height 11
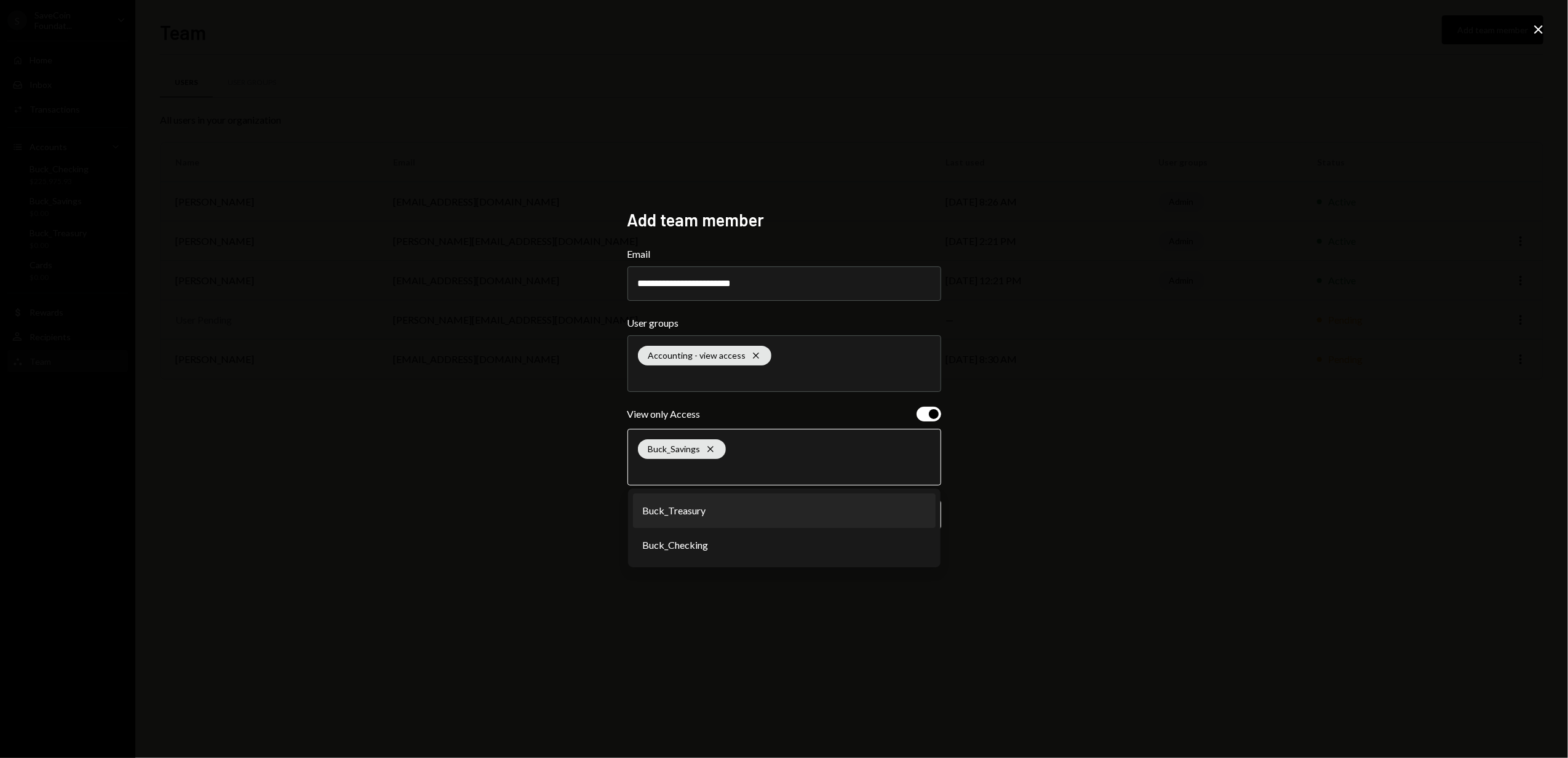
click at [707, 516] on li "Buck_Treasury" at bounding box center [784, 510] width 303 height 35
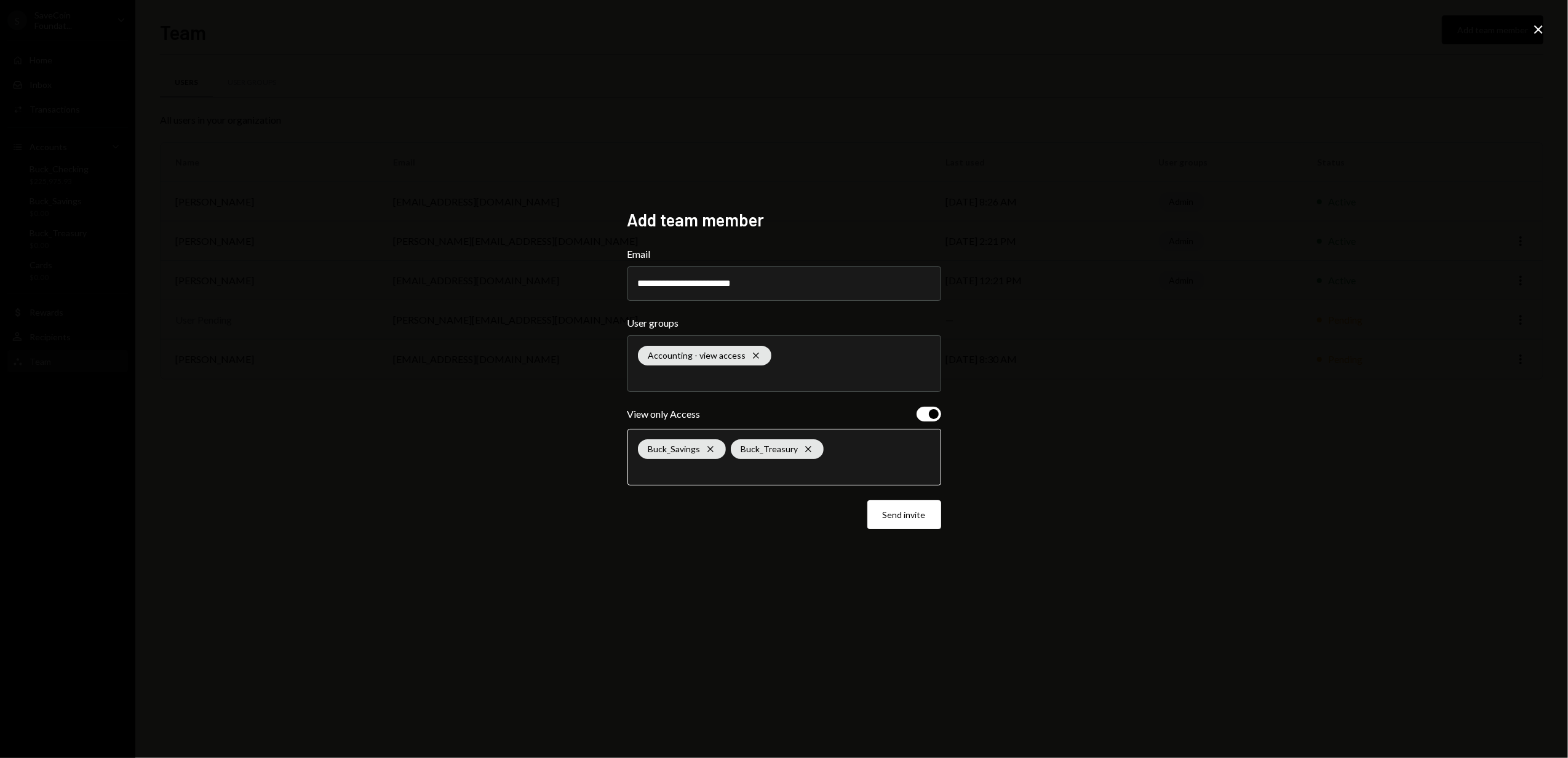
click at [689, 473] on input "text" at bounding box center [784, 469] width 293 height 11
click at [699, 513] on li "Buck_Checking" at bounding box center [784, 510] width 303 height 35
click at [908, 517] on button "Send invite" at bounding box center [904, 514] width 74 height 29
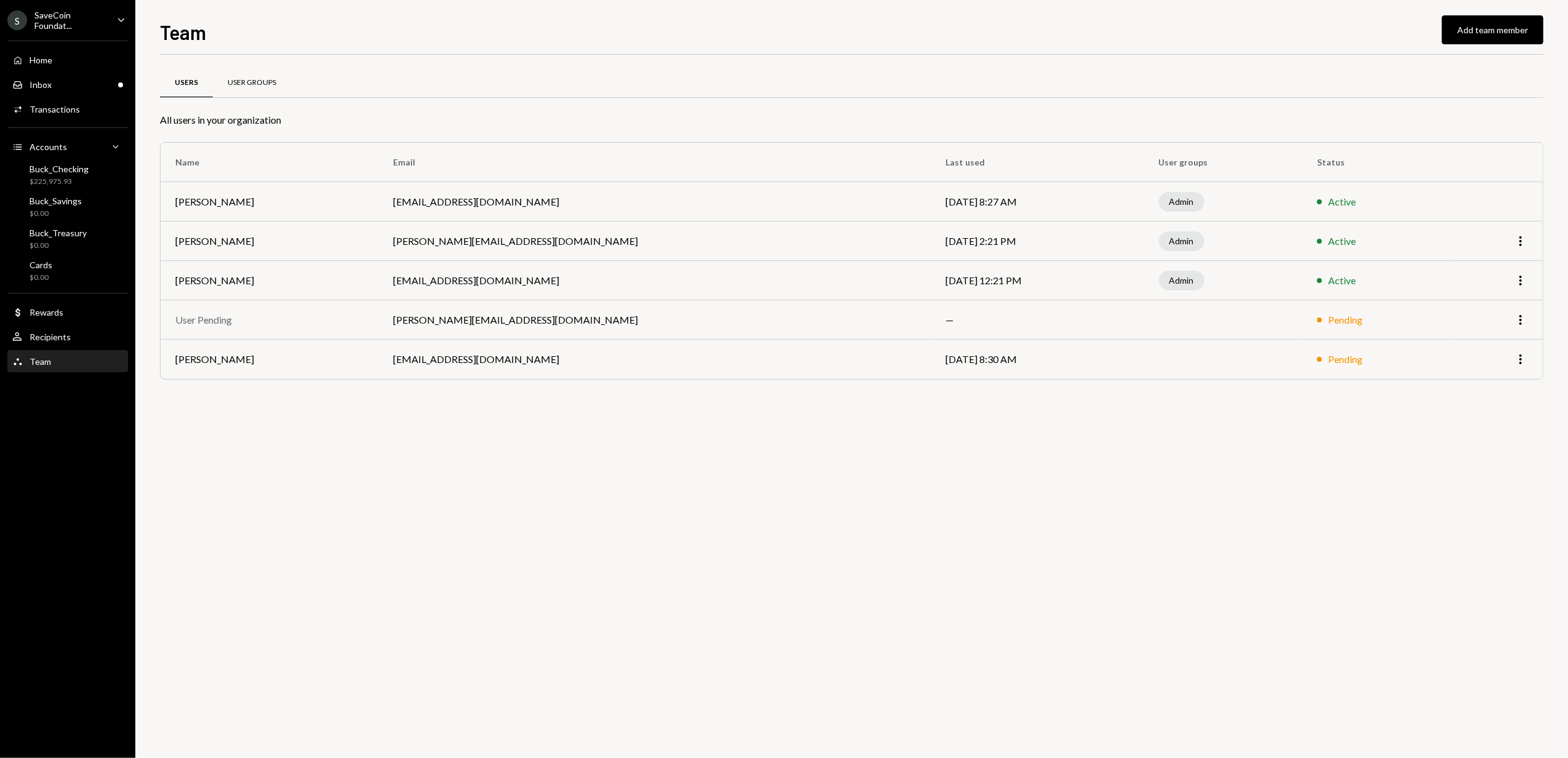
click at [244, 85] on div "User Groups" at bounding box center [252, 83] width 49 height 10
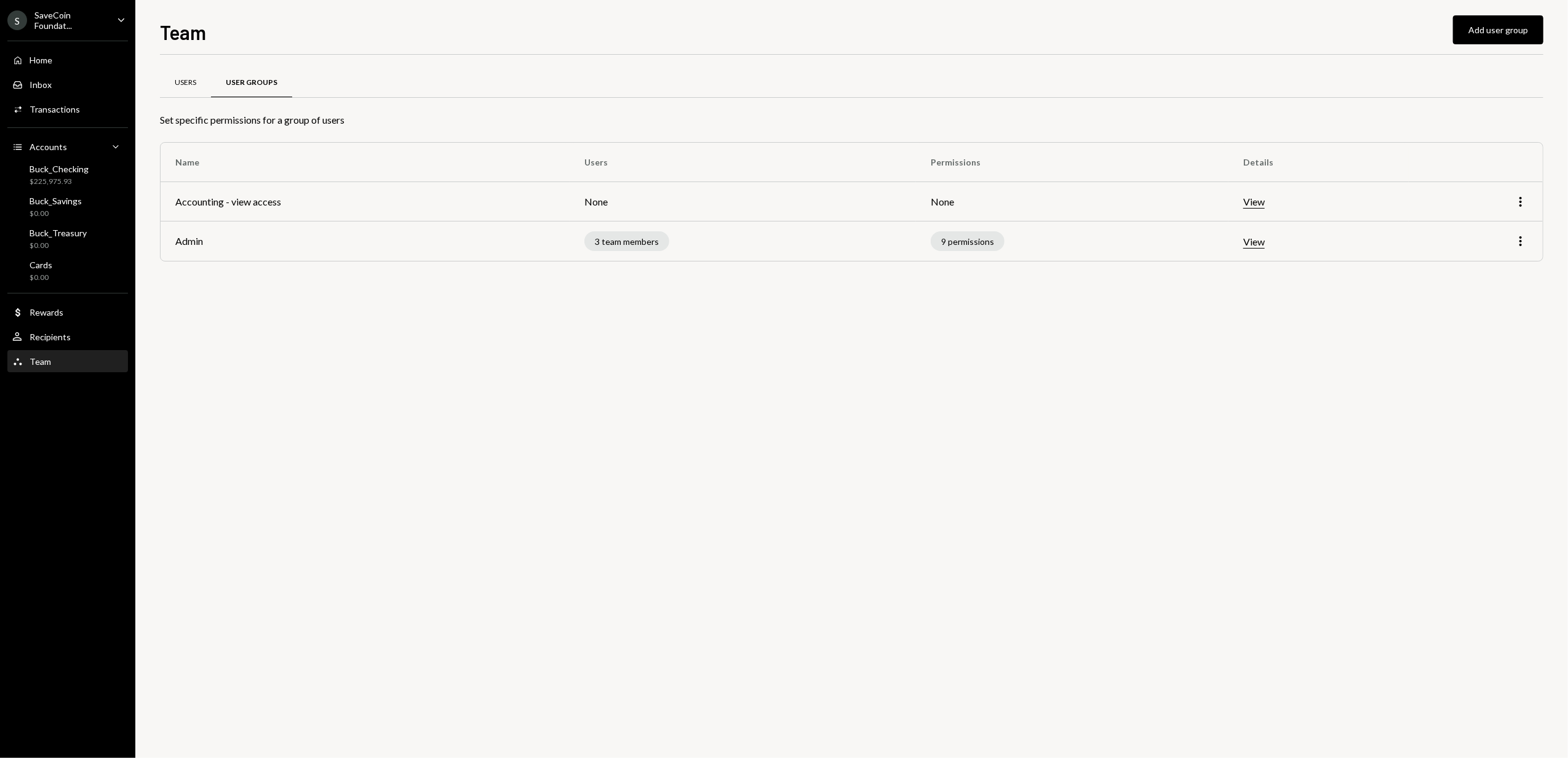
click at [190, 81] on div "Users" at bounding box center [186, 83] width 22 height 10
